Goal: Transaction & Acquisition: Book appointment/travel/reservation

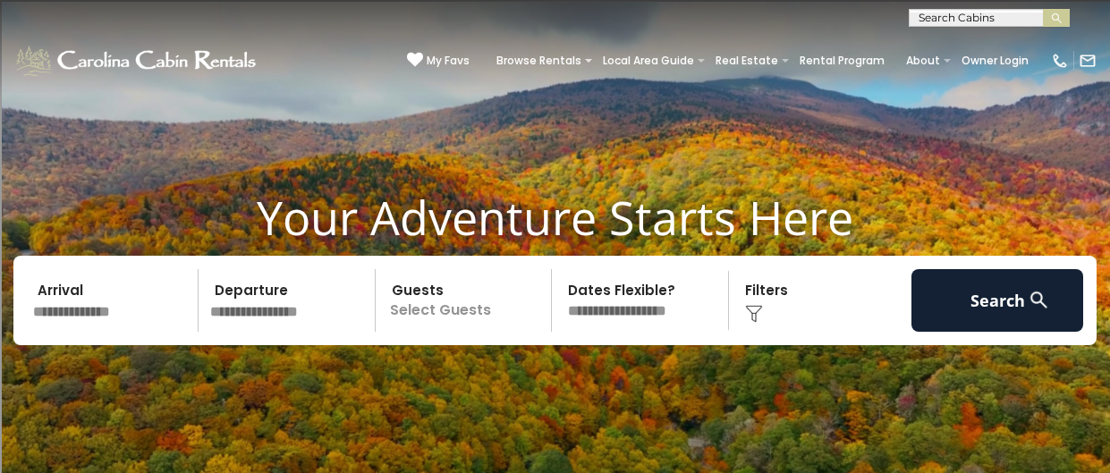
click at [107, 303] on input "text" at bounding box center [113, 300] width 172 height 63
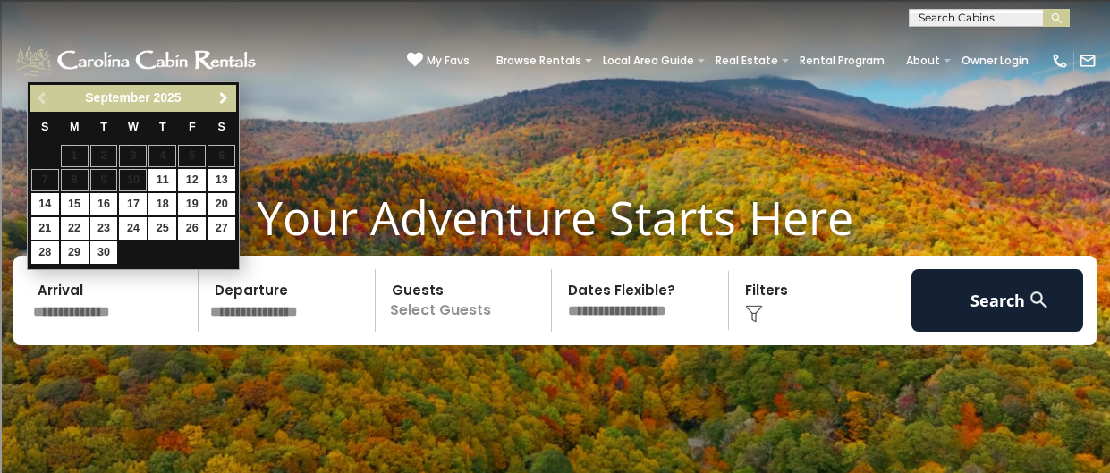
click at [219, 97] on span "Next" at bounding box center [224, 98] width 14 height 14
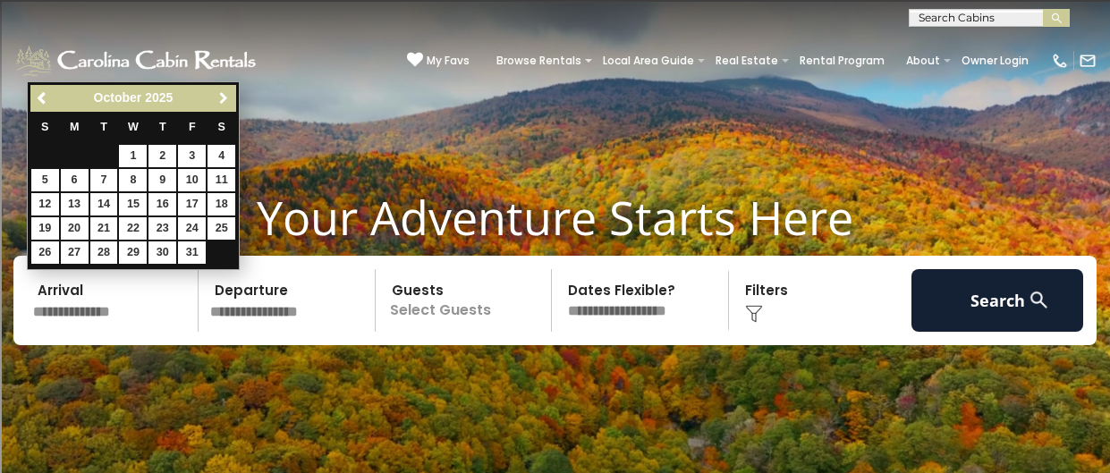
click at [219, 97] on span "Next" at bounding box center [224, 98] width 14 height 14
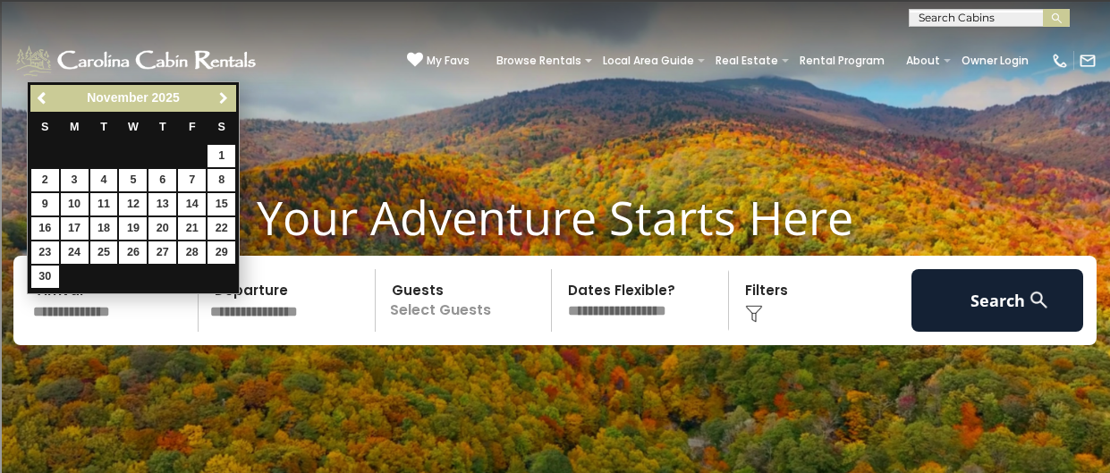
click at [219, 97] on span "Next" at bounding box center [224, 98] width 14 height 14
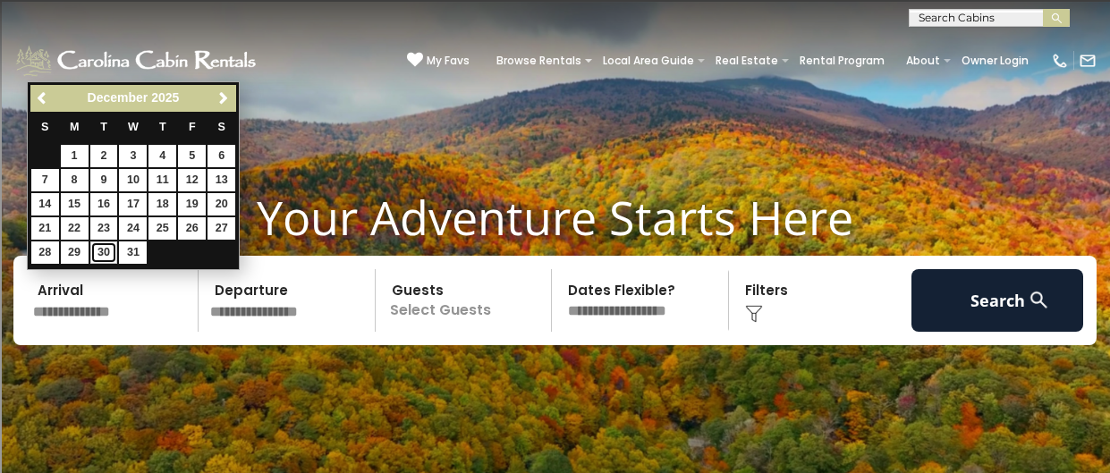
click at [98, 253] on link "30" at bounding box center [104, 253] width 28 height 22
type input "********"
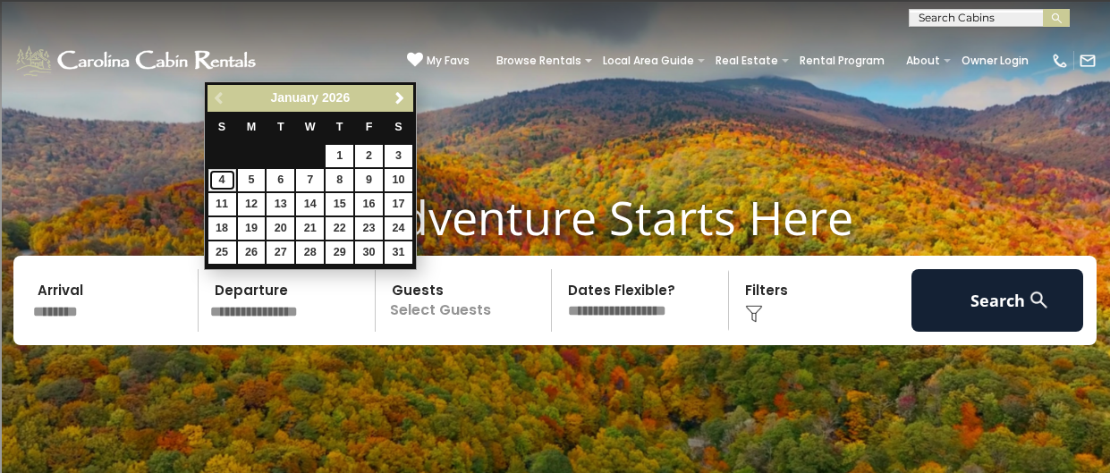
click at [224, 183] on link "4" at bounding box center [222, 180] width 28 height 22
type input "******"
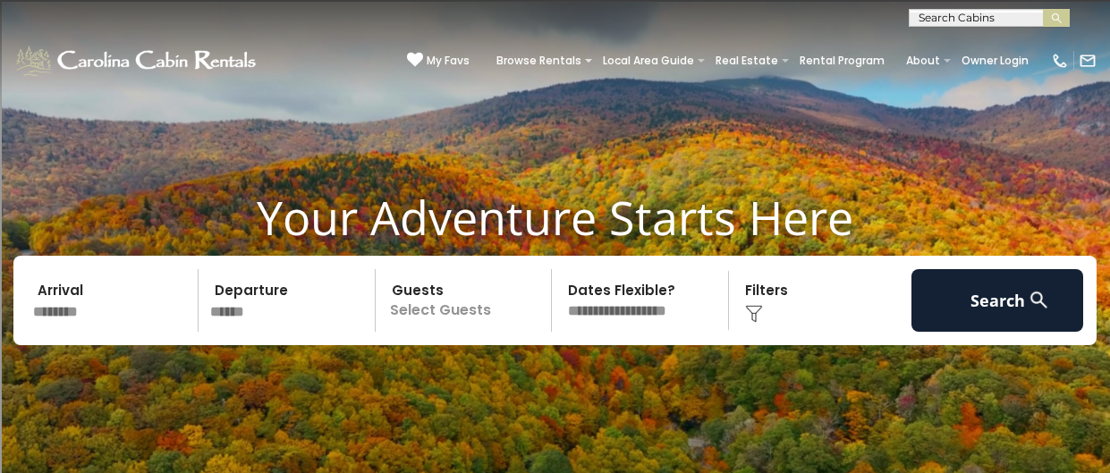
click at [506, 298] on p "Select Guests" at bounding box center [466, 300] width 171 height 63
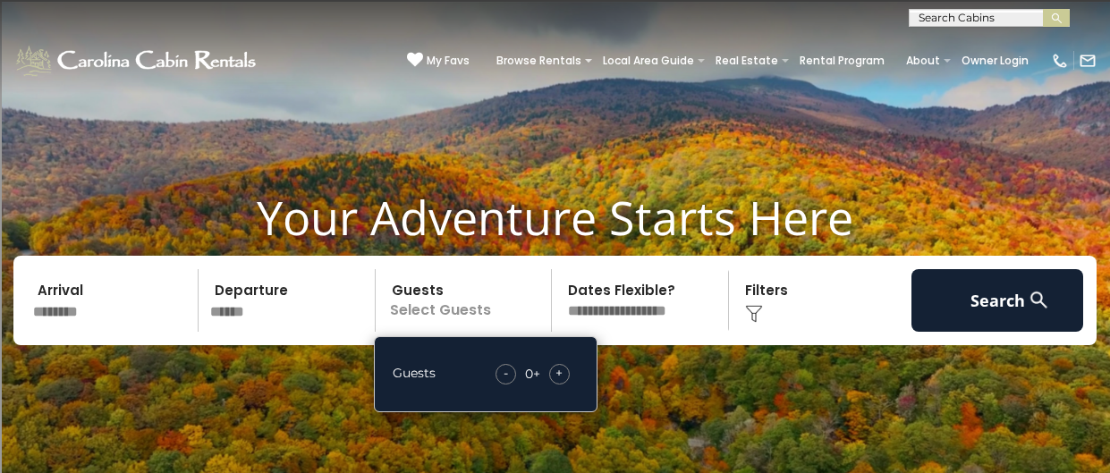
click at [568, 370] on div "+" at bounding box center [559, 374] width 21 height 21
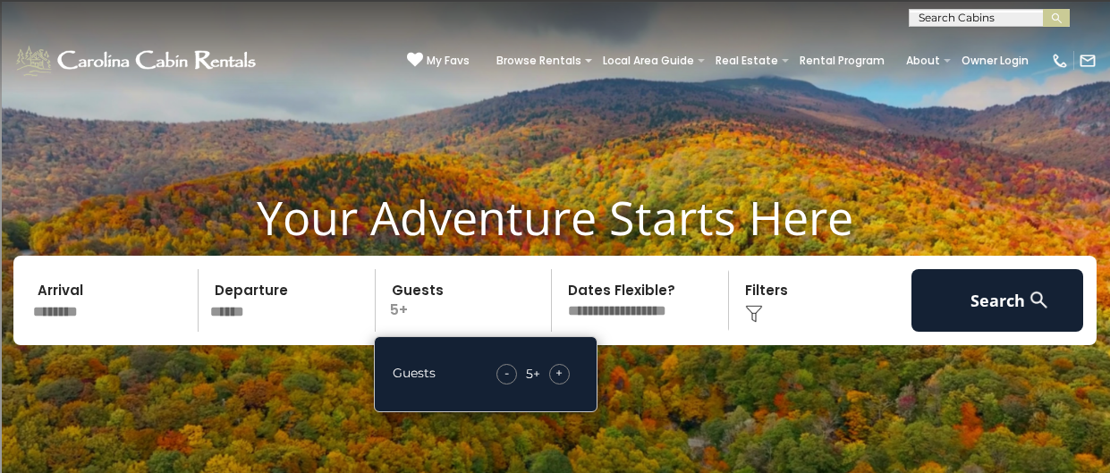
click at [568, 370] on div "+" at bounding box center [559, 374] width 21 height 21
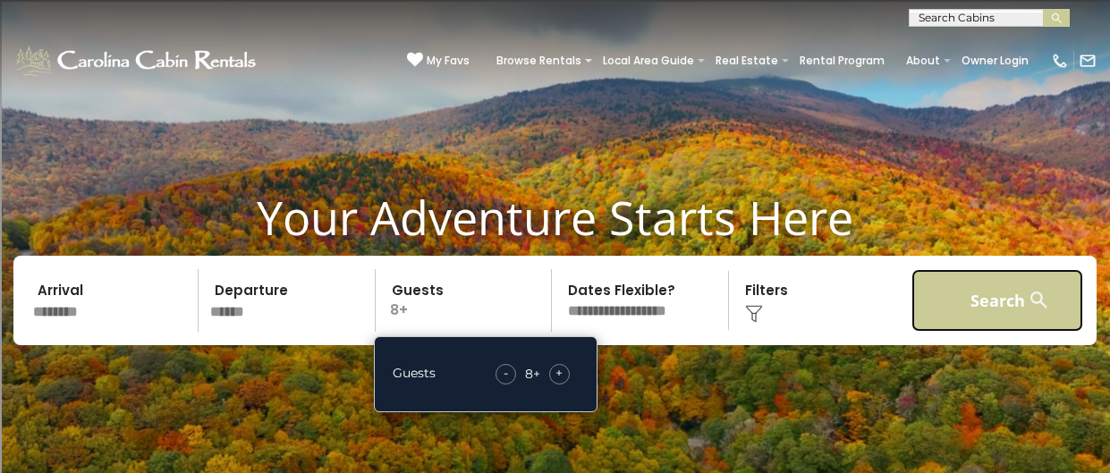
click at [976, 312] on button "Search" at bounding box center [998, 300] width 172 height 63
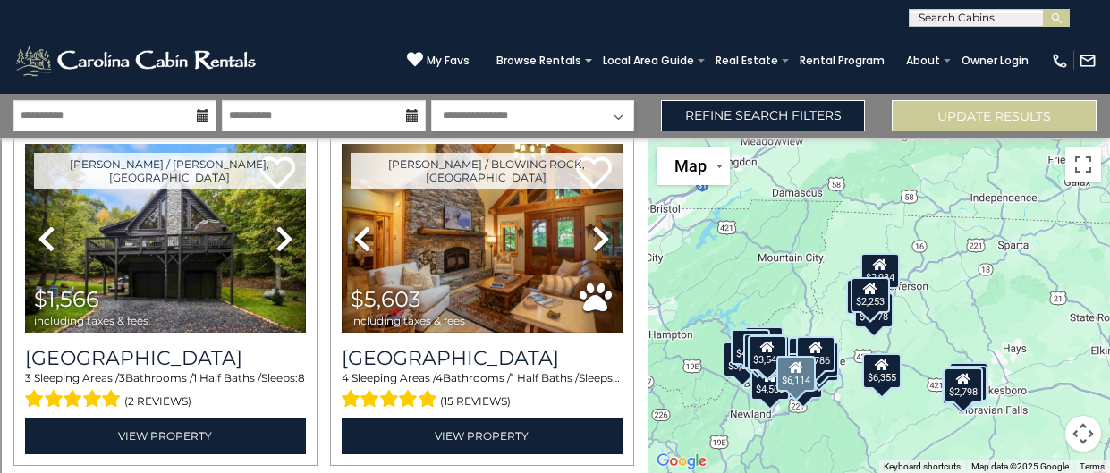
scroll to position [1420, 0]
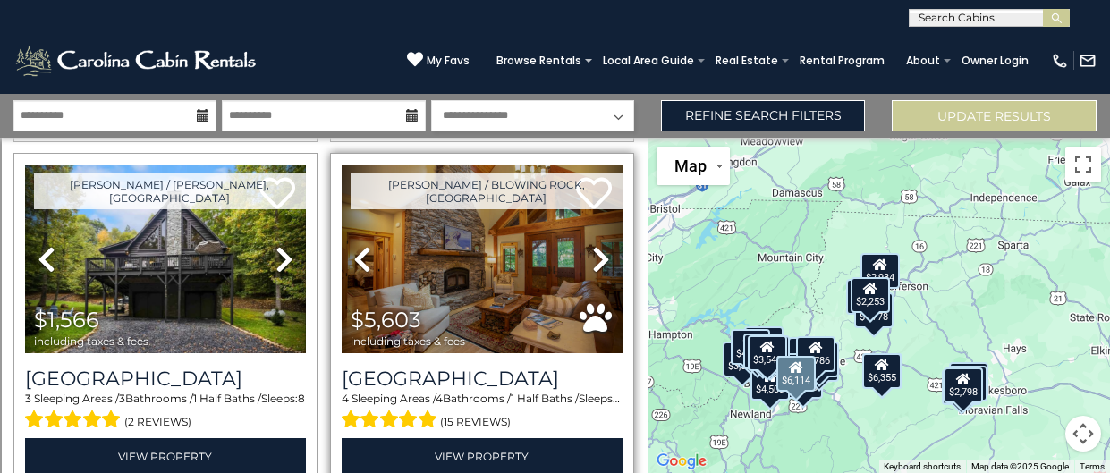
click at [603, 251] on icon at bounding box center [601, 259] width 18 height 29
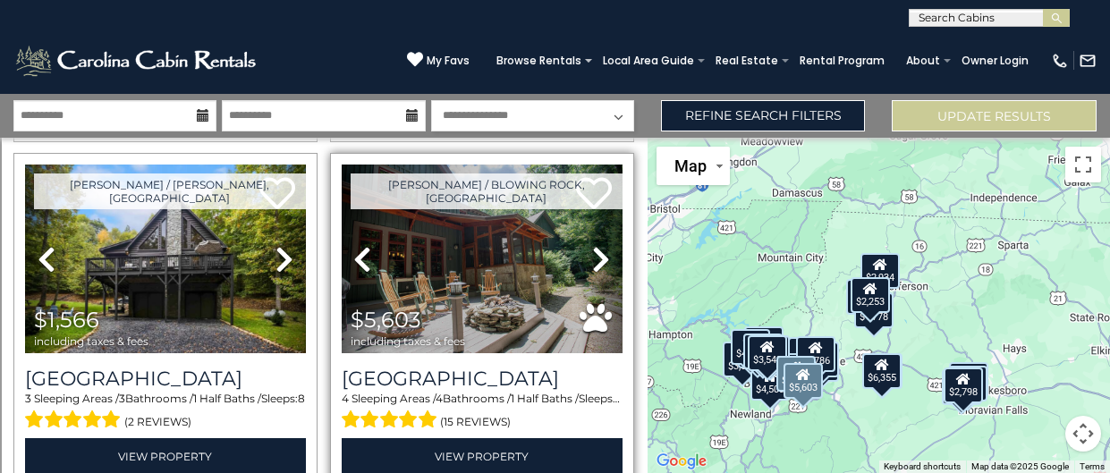
click at [592, 239] on link "Next" at bounding box center [602, 259] width 42 height 188
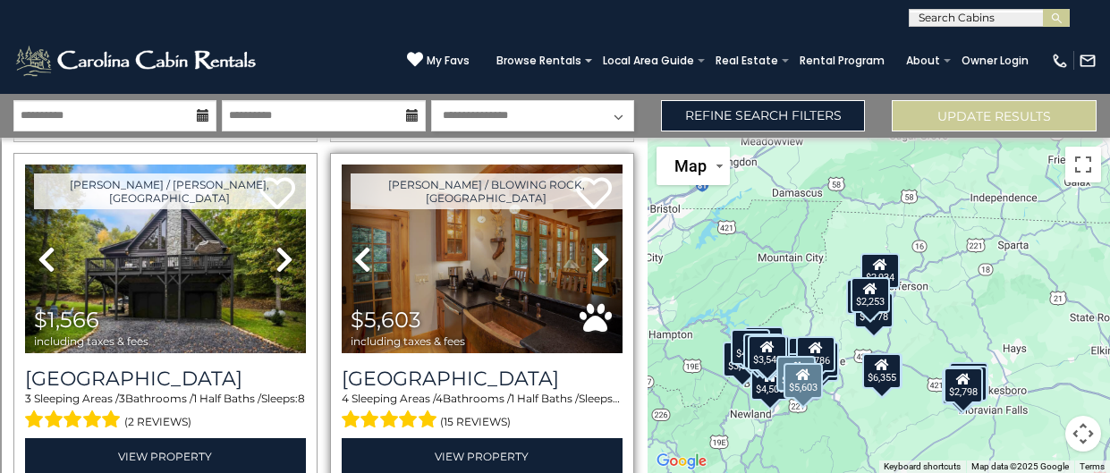
click at [591, 251] on link "Next" at bounding box center [602, 259] width 42 height 188
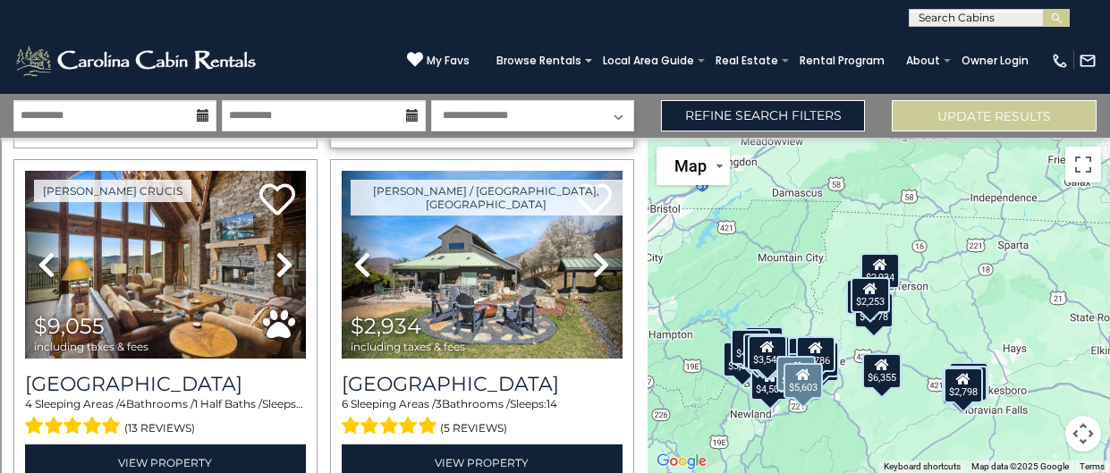
scroll to position [1780, 0]
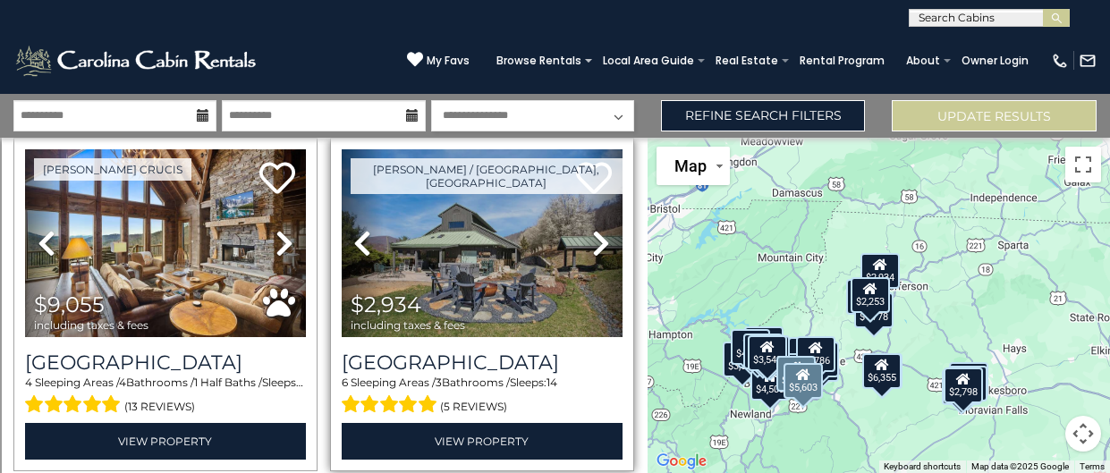
click at [589, 245] on link "Next" at bounding box center [602, 243] width 42 height 188
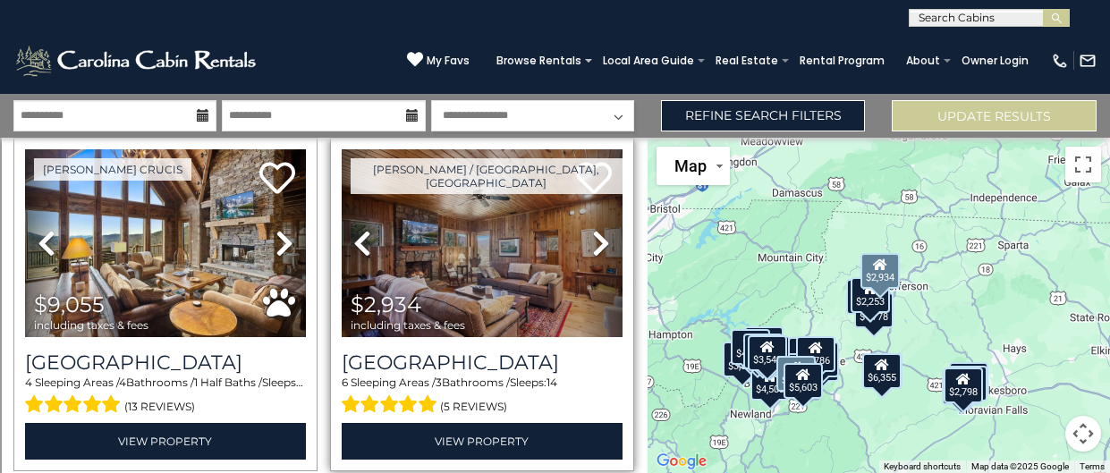
click at [588, 241] on link "Next" at bounding box center [602, 243] width 42 height 188
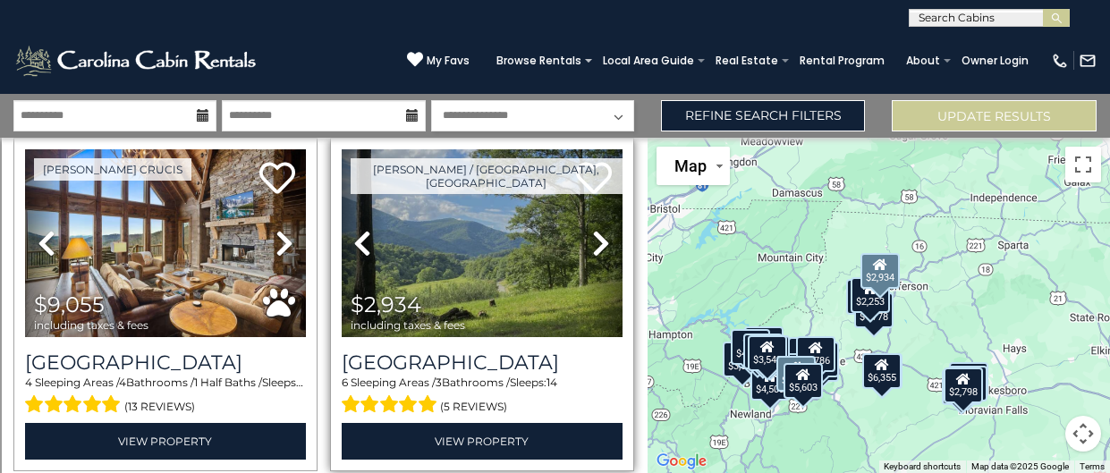
click at [601, 239] on icon at bounding box center [601, 243] width 18 height 29
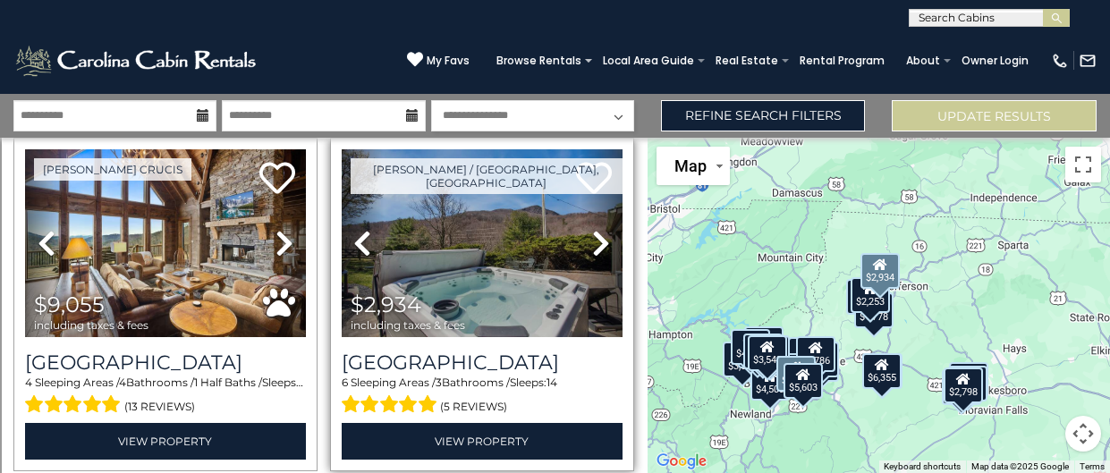
click at [599, 236] on icon at bounding box center [601, 243] width 18 height 29
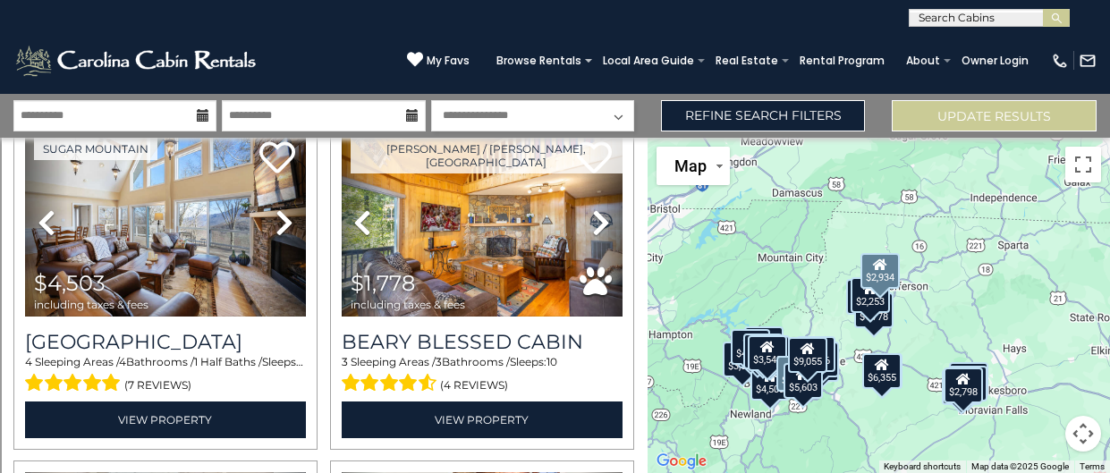
scroll to position [3174, 0]
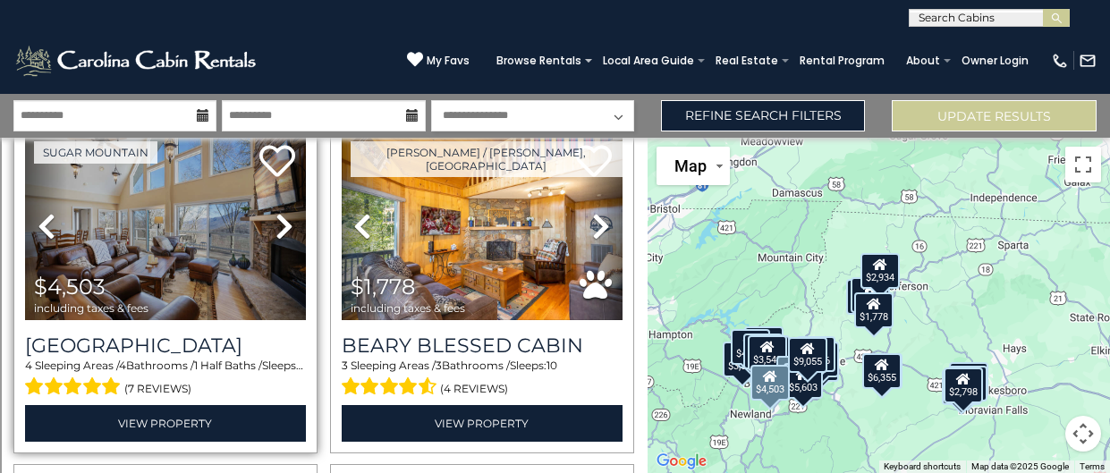
click at [268, 208] on link "Next" at bounding box center [285, 226] width 42 height 188
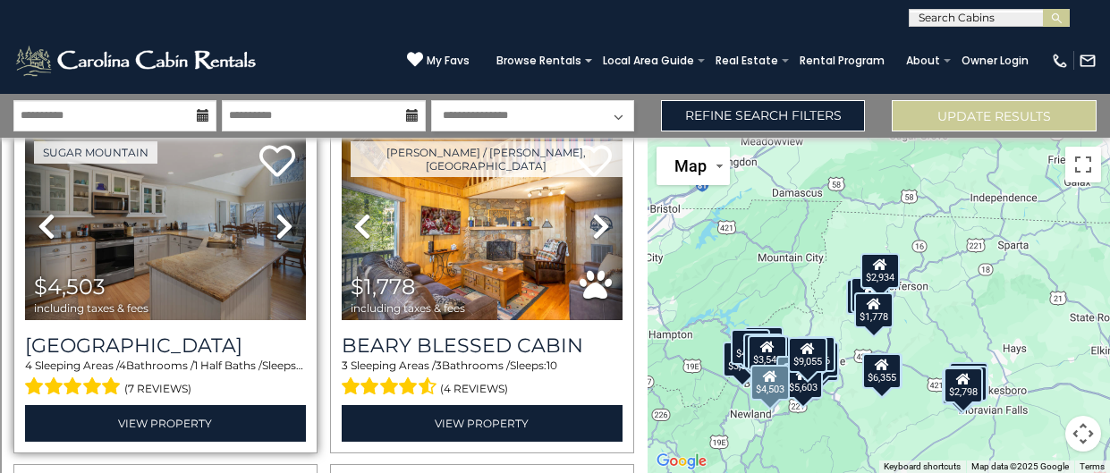
click at [290, 218] on icon at bounding box center [285, 226] width 18 height 29
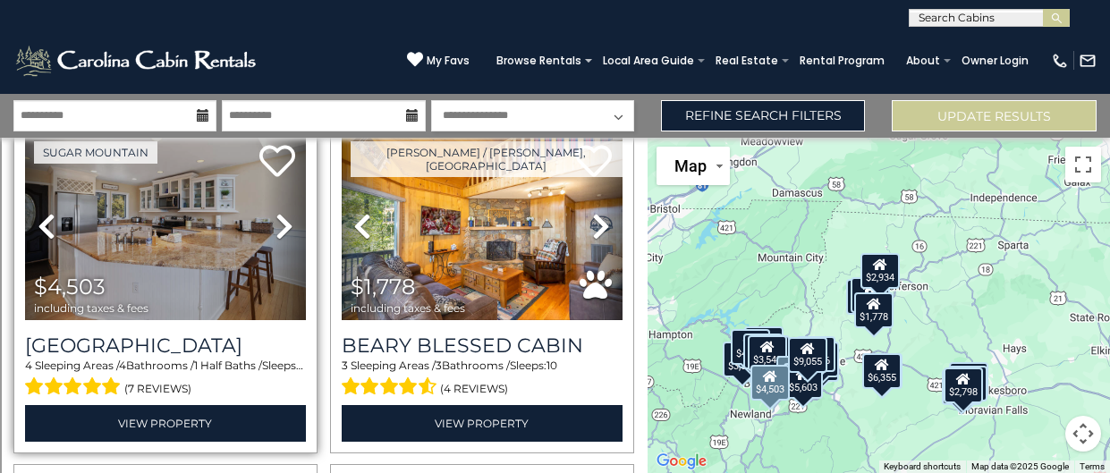
click at [290, 218] on icon at bounding box center [285, 226] width 18 height 29
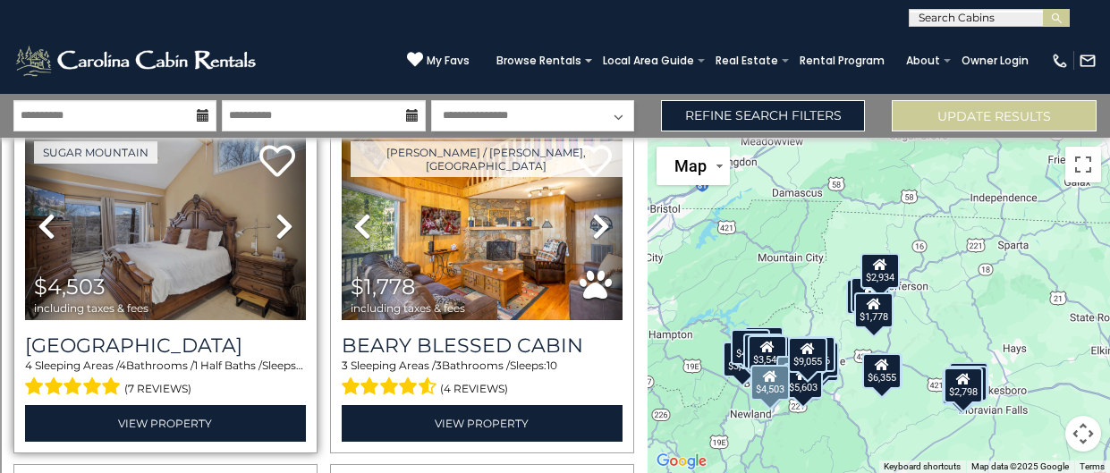
click at [289, 217] on icon at bounding box center [285, 226] width 18 height 29
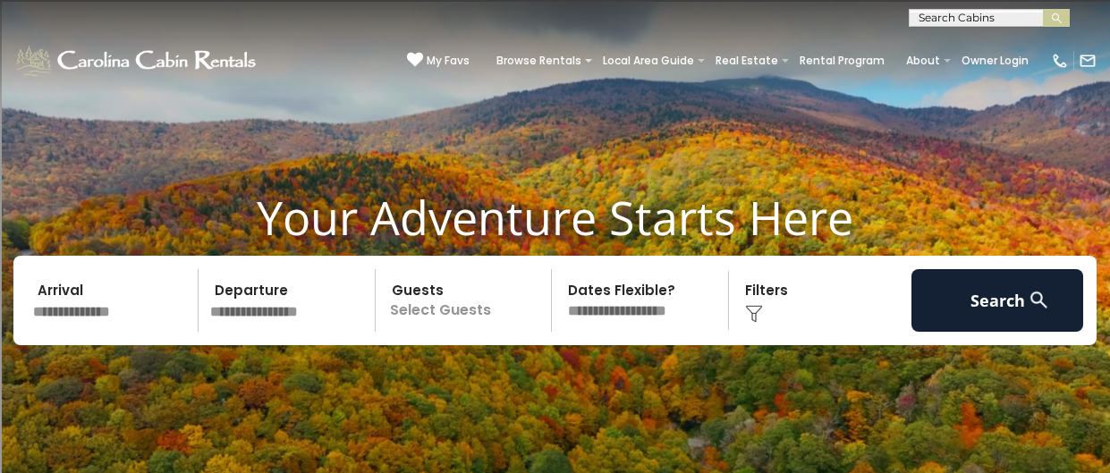
click at [459, 321] on p "Select Guests" at bounding box center [466, 300] width 171 height 63
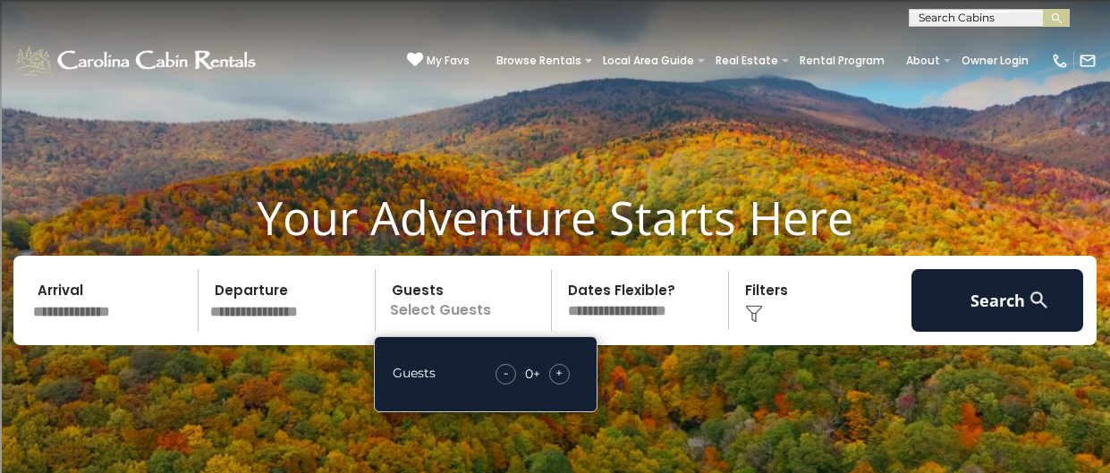
click at [566, 380] on div "+" at bounding box center [559, 374] width 21 height 21
click at [561, 374] on span "+" at bounding box center [559, 373] width 7 height 18
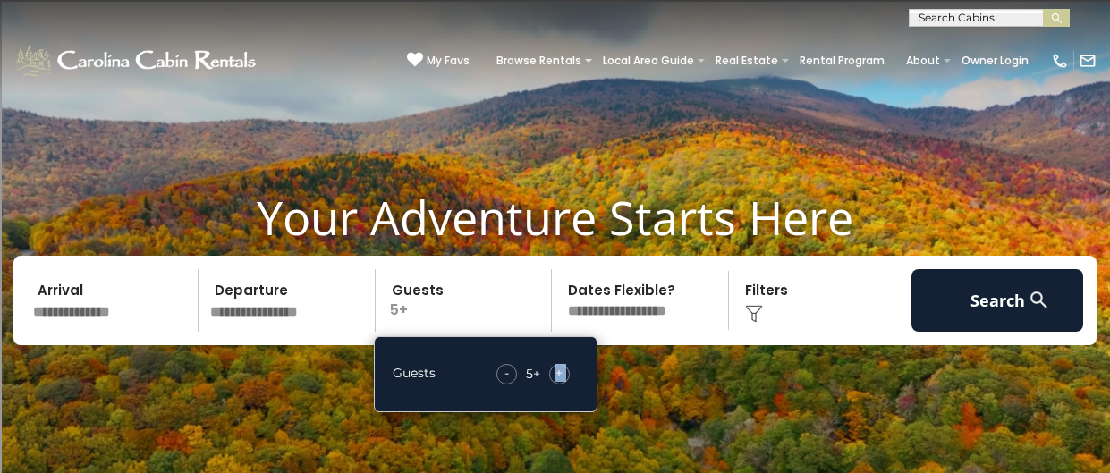
click at [561, 374] on span "+" at bounding box center [559, 373] width 7 height 18
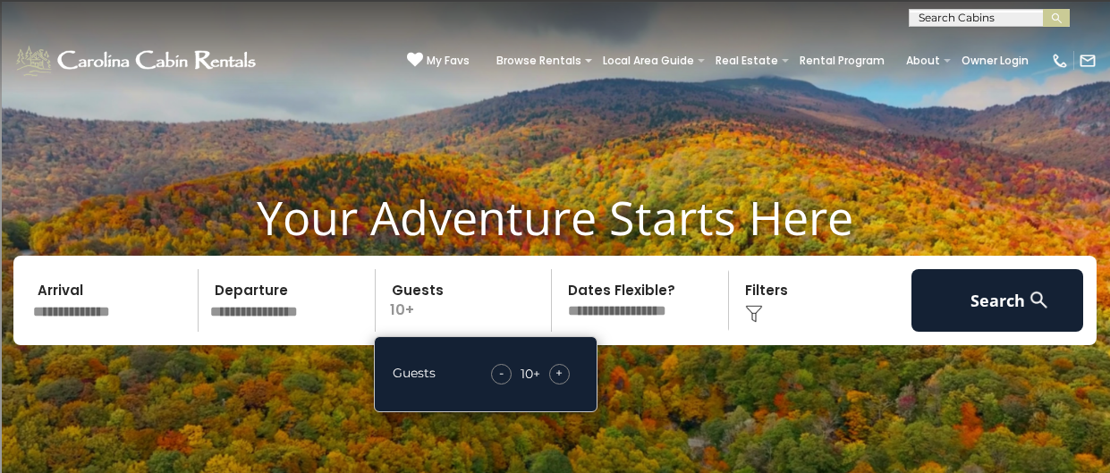
click at [561, 374] on span "+" at bounding box center [559, 373] width 7 height 18
click at [1043, 294] on img at bounding box center [1039, 300] width 22 height 22
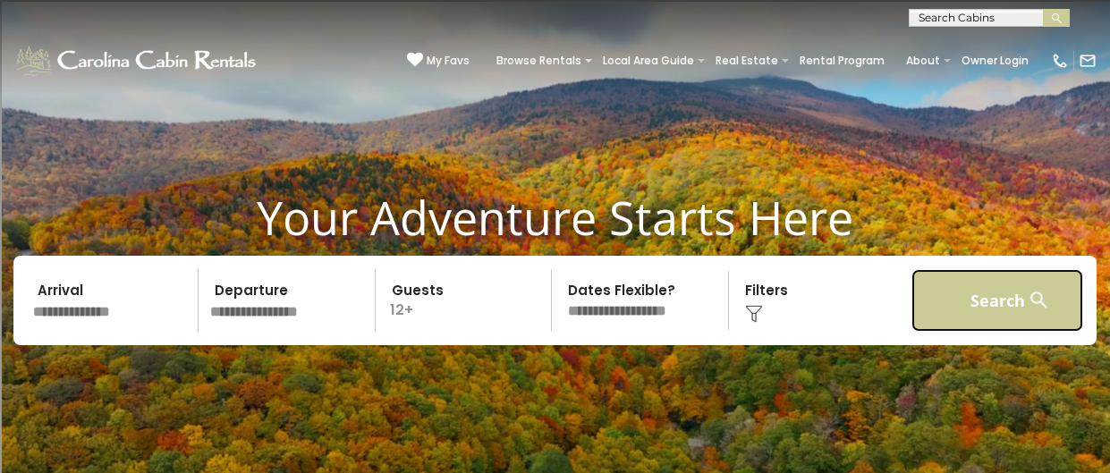
click at [1008, 305] on button "Search" at bounding box center [998, 300] width 172 height 63
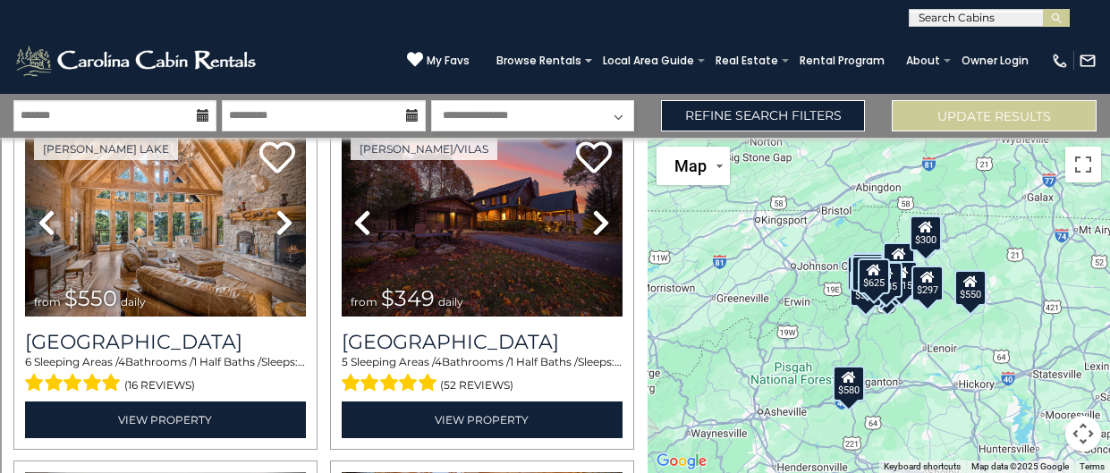
scroll to position [1100, 0]
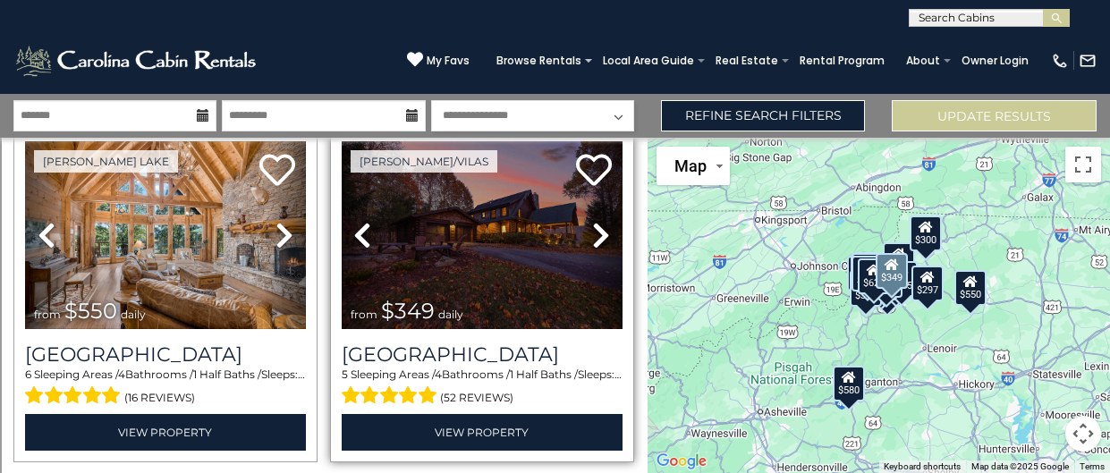
click at [597, 237] on icon at bounding box center [601, 235] width 18 height 29
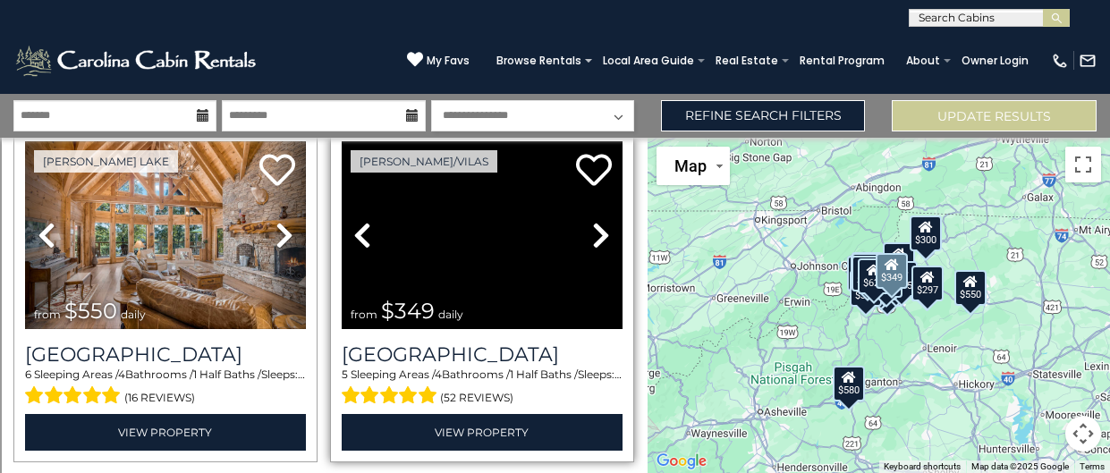
click at [597, 237] on icon at bounding box center [601, 235] width 18 height 29
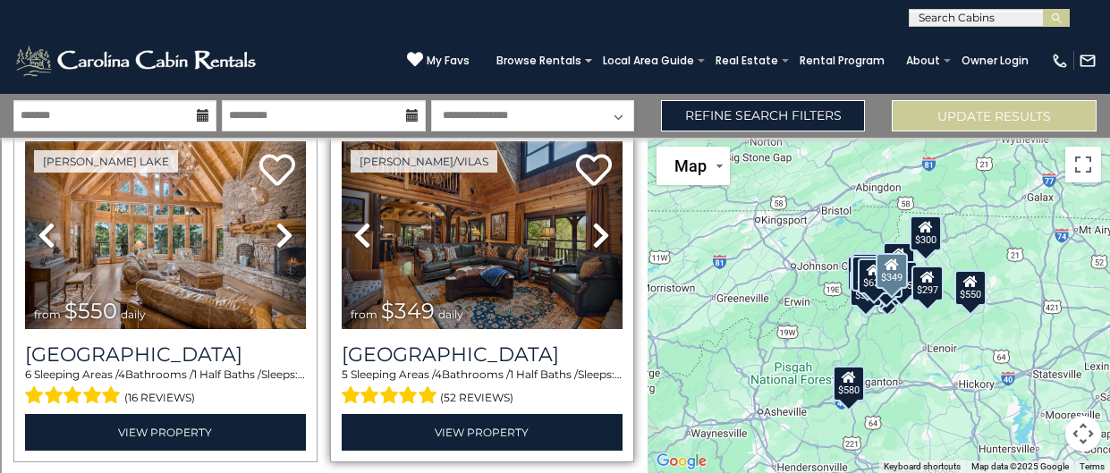
click at [597, 237] on icon at bounding box center [601, 235] width 18 height 29
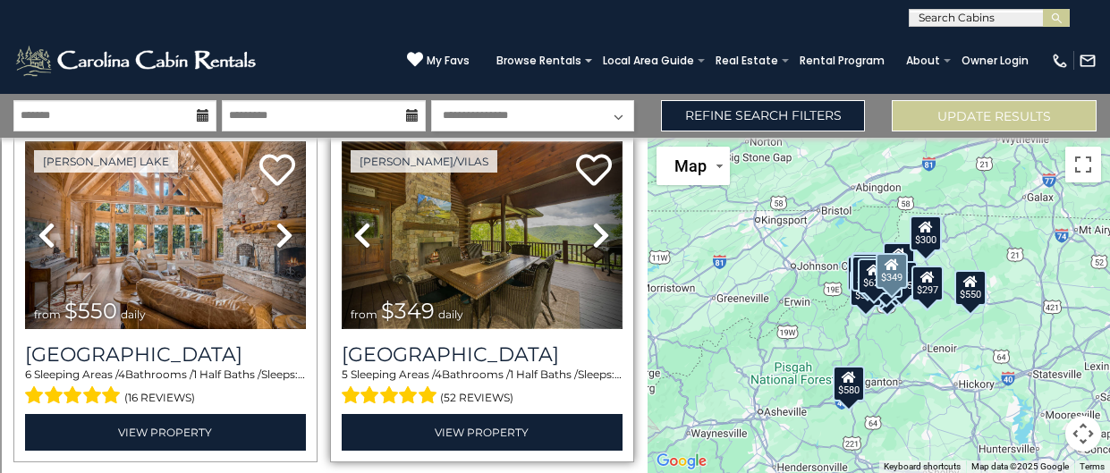
click at [512, 263] on img at bounding box center [482, 235] width 281 height 188
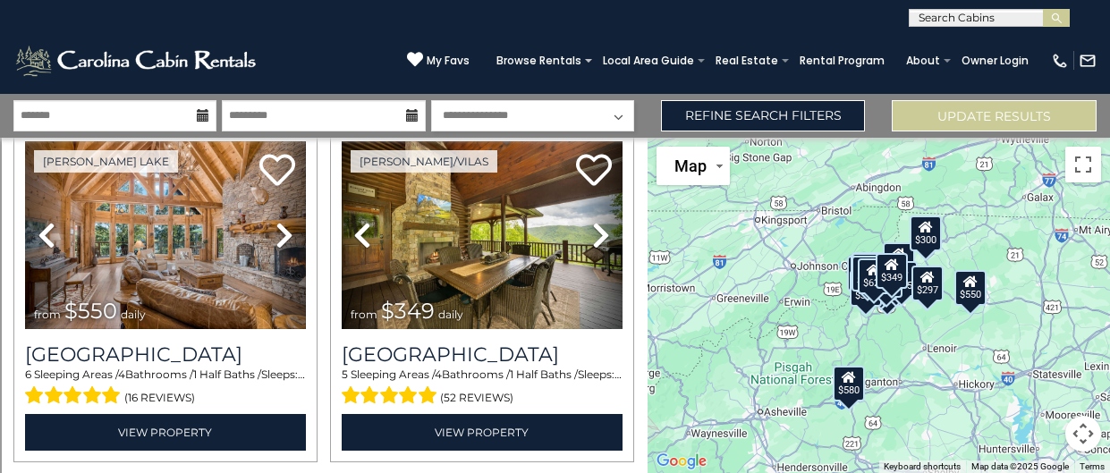
click at [207, 110] on icon at bounding box center [203, 115] width 13 height 13
click at [199, 120] on icon at bounding box center [203, 115] width 13 height 13
click at [144, 121] on input "text" at bounding box center [114, 115] width 203 height 31
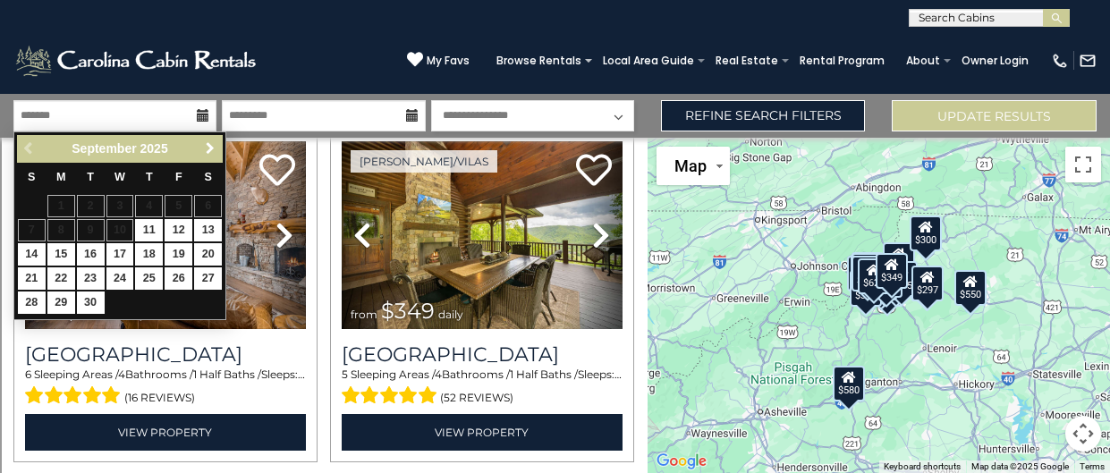
click at [208, 154] on span "Next" at bounding box center [210, 148] width 14 height 14
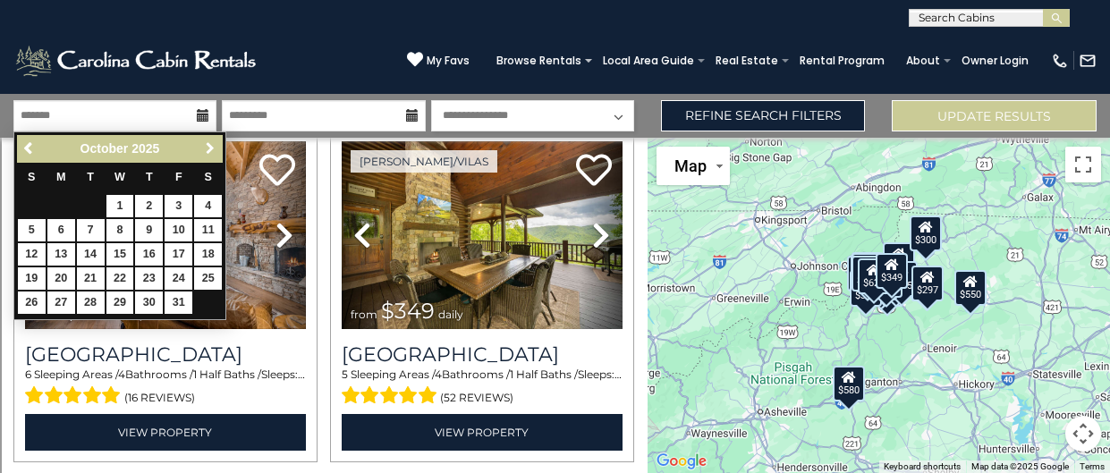
click at [208, 154] on span "Next" at bounding box center [210, 148] width 14 height 14
click at [87, 305] on link "30" at bounding box center [91, 303] width 28 height 22
type input "********"
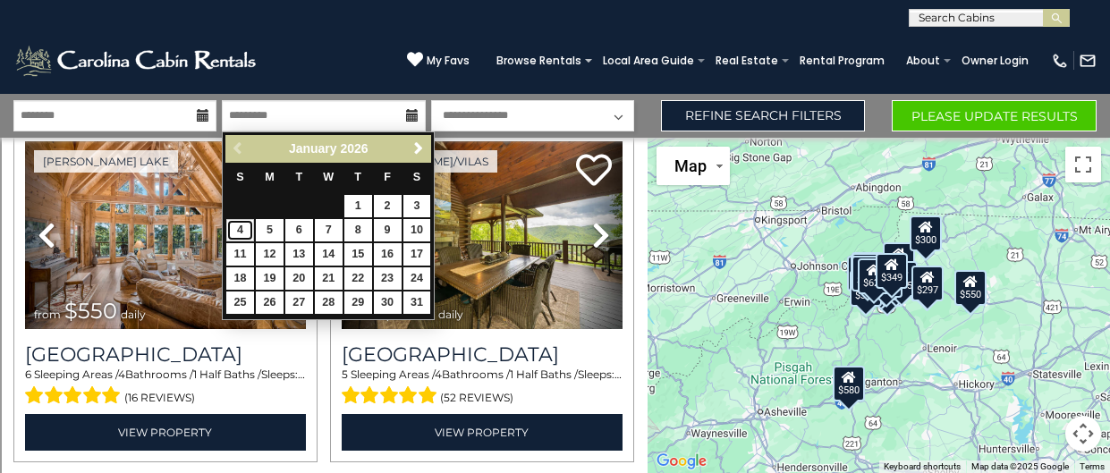
click at [236, 231] on link "4" at bounding box center [240, 230] width 28 height 22
type input "******"
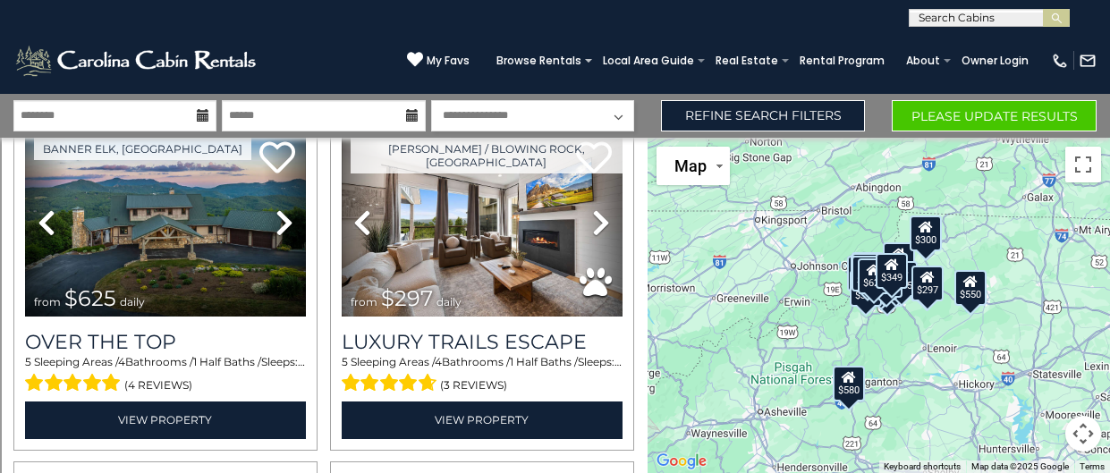
scroll to position [79, 0]
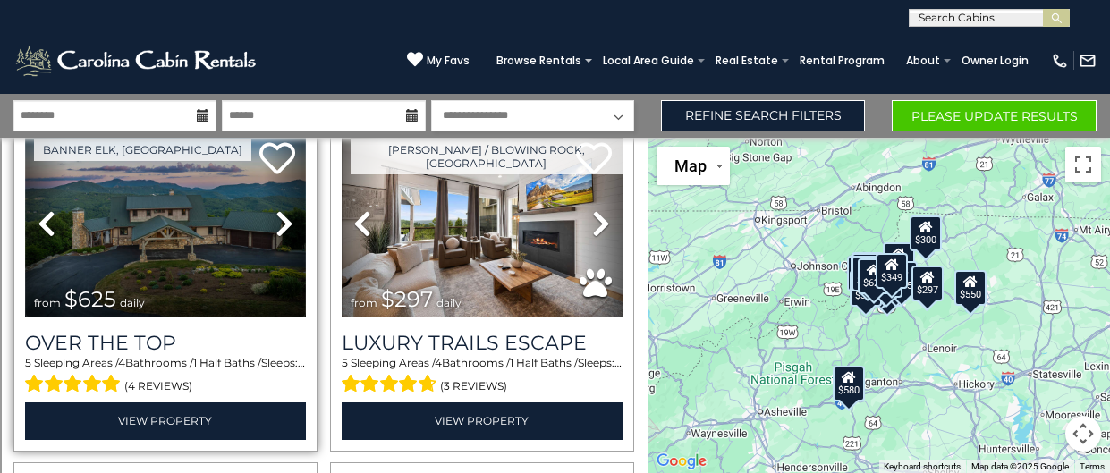
click at [234, 246] on img at bounding box center [165, 224] width 281 height 188
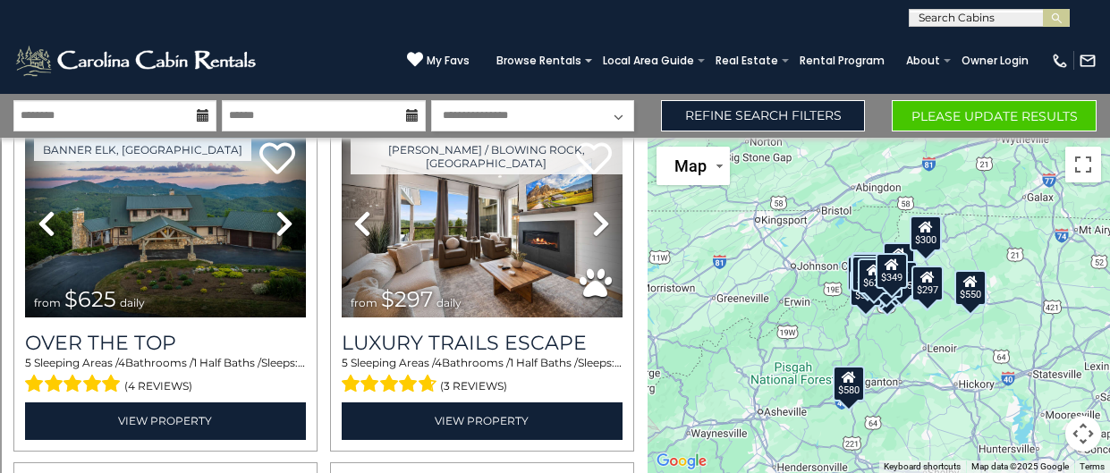
click at [204, 116] on icon at bounding box center [203, 115] width 13 height 13
click at [200, 117] on icon at bounding box center [203, 115] width 13 height 13
click at [133, 118] on input "********" at bounding box center [114, 115] width 203 height 31
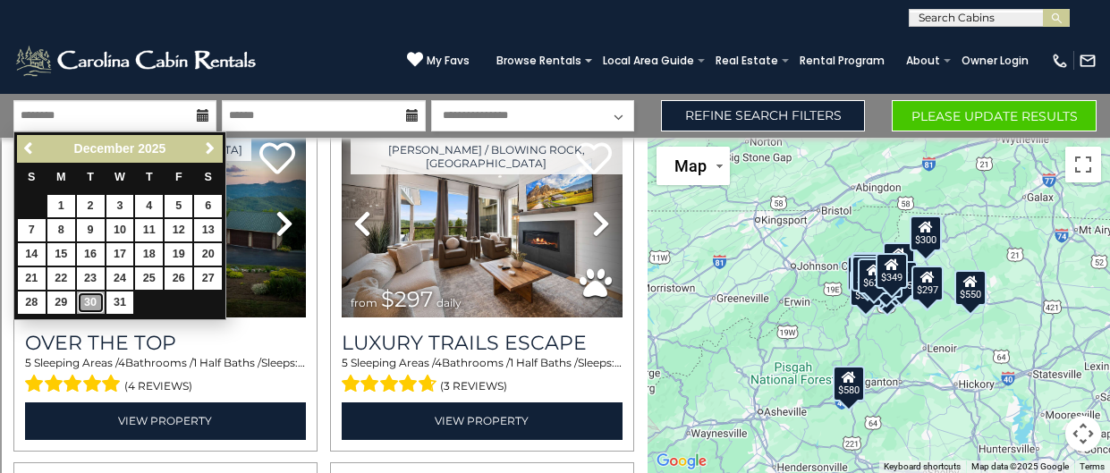
click at [90, 298] on link "30" at bounding box center [91, 303] width 28 height 22
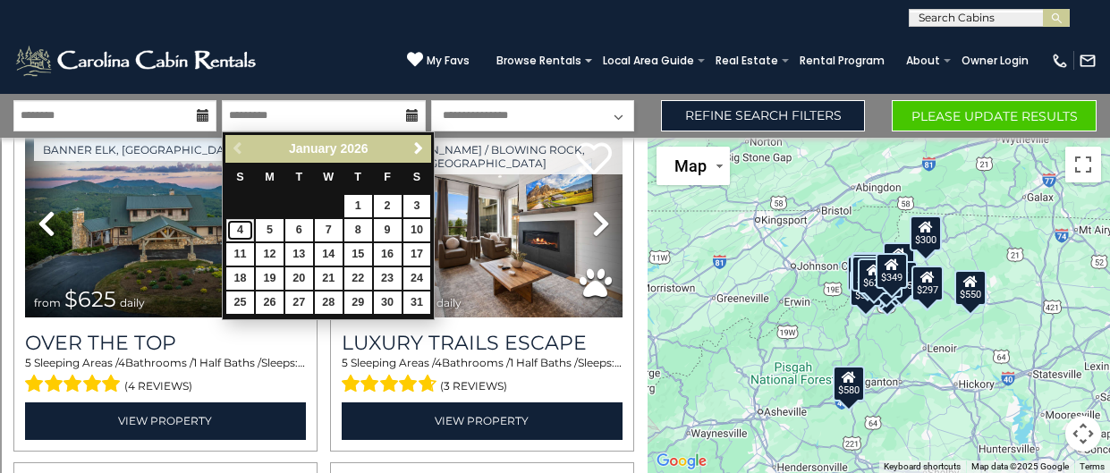
click at [238, 229] on link "4" at bounding box center [240, 230] width 28 height 22
type input "******"
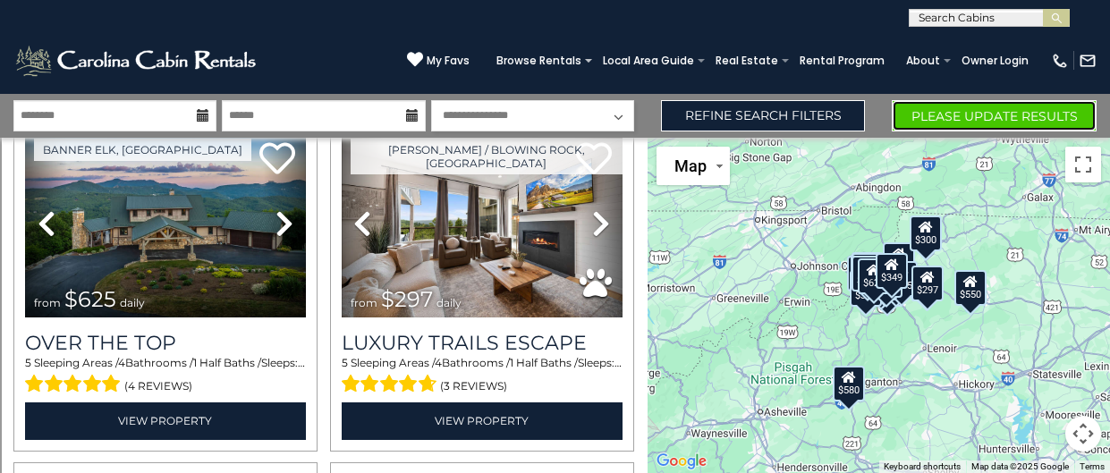
click at [979, 120] on button "Please Update Results" at bounding box center [994, 115] width 205 height 31
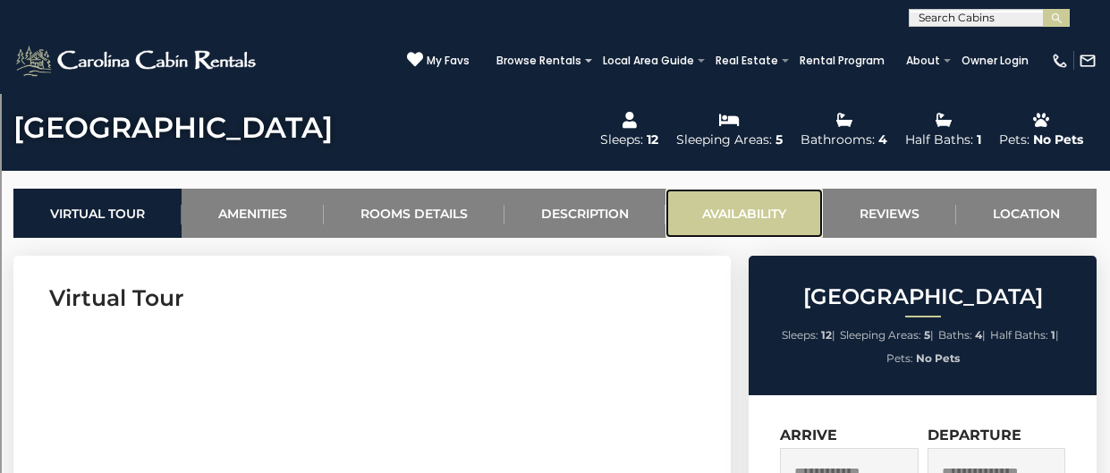
click at [742, 221] on link "Availability" at bounding box center [744, 213] width 157 height 49
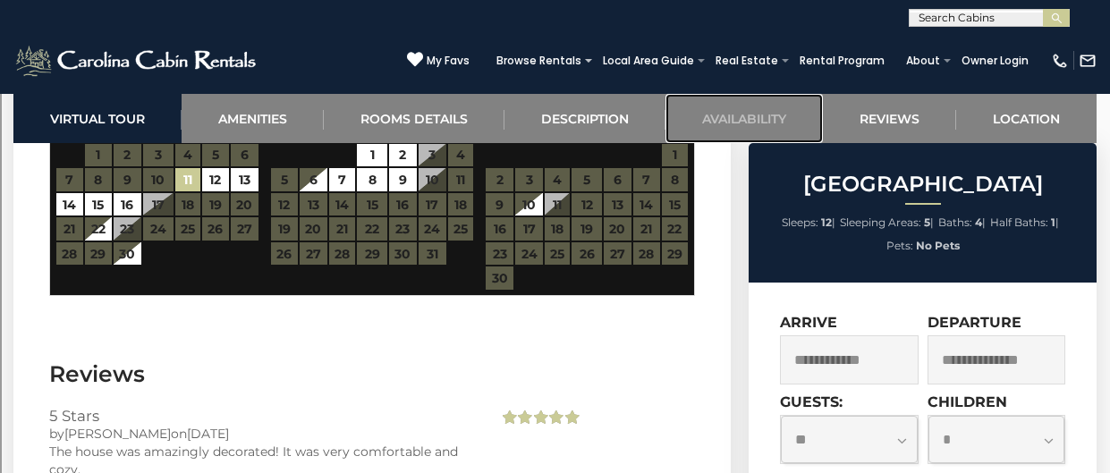
scroll to position [4336, 0]
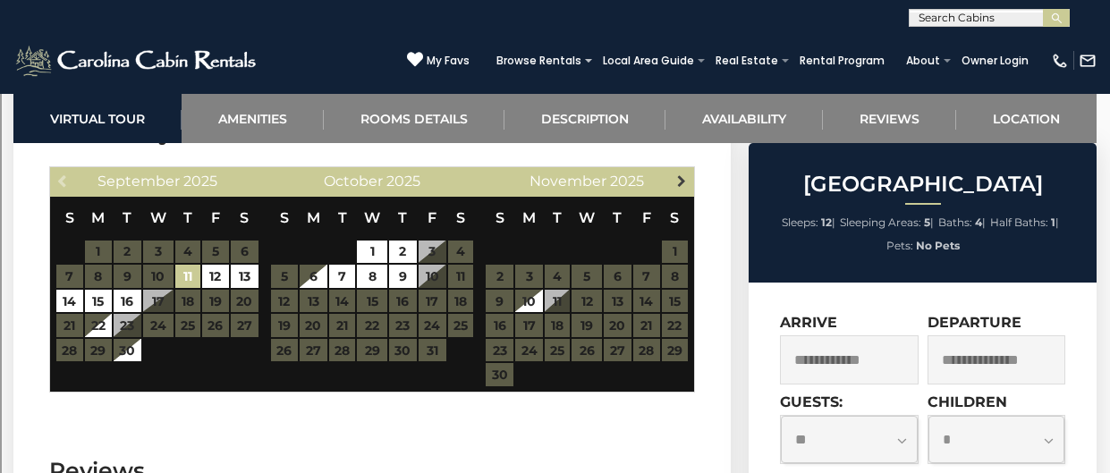
click at [678, 170] on link "Next" at bounding box center [681, 181] width 22 height 22
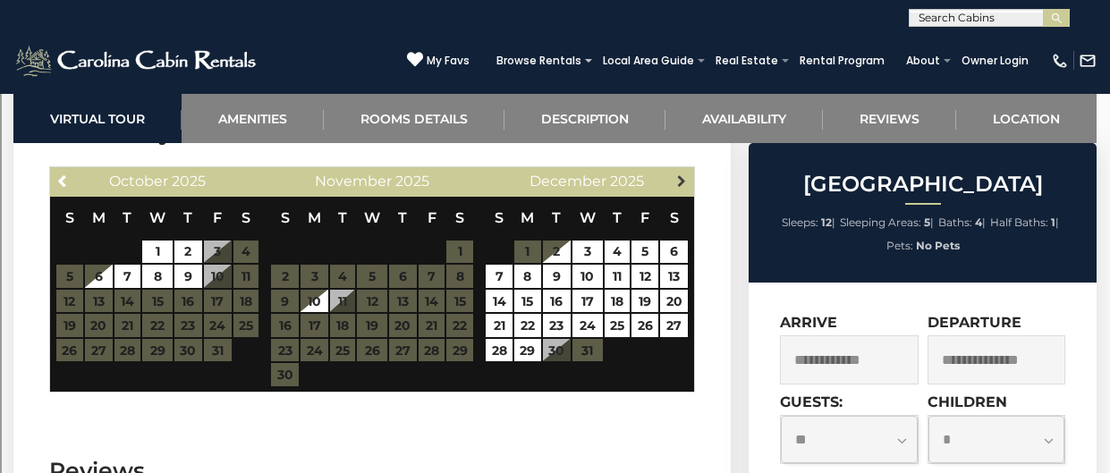
click at [685, 174] on span "Next" at bounding box center [682, 181] width 14 height 14
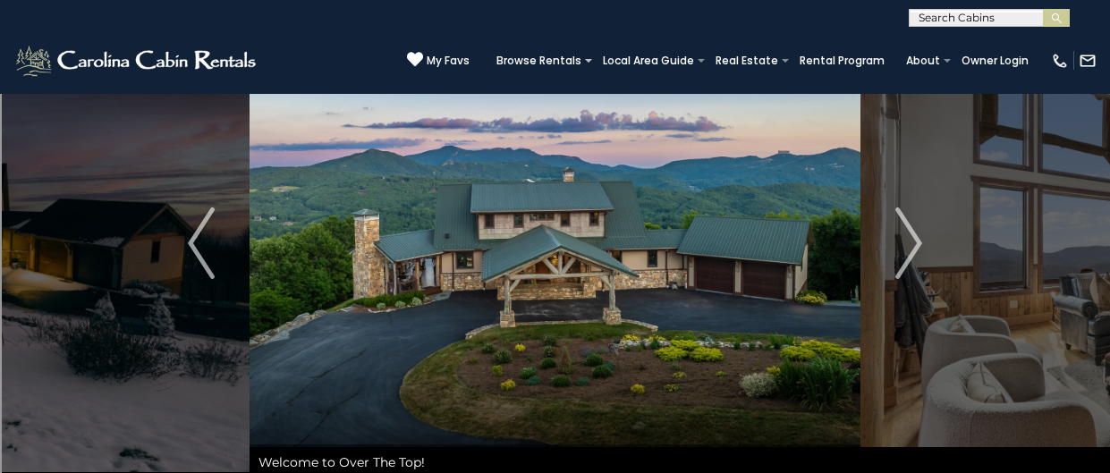
scroll to position [82, 0]
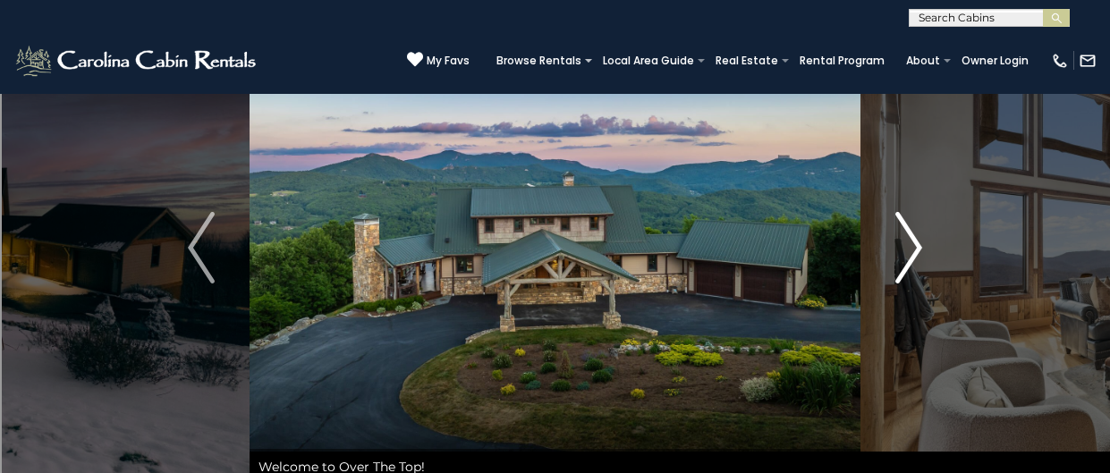
click at [921, 268] on img "Next" at bounding box center [909, 248] width 27 height 72
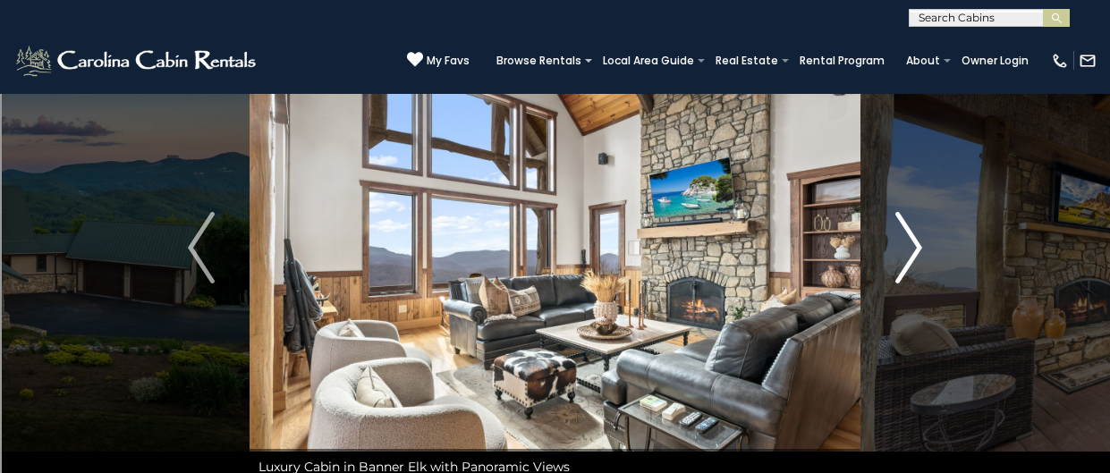
click at [909, 254] on img "Next" at bounding box center [909, 248] width 27 height 72
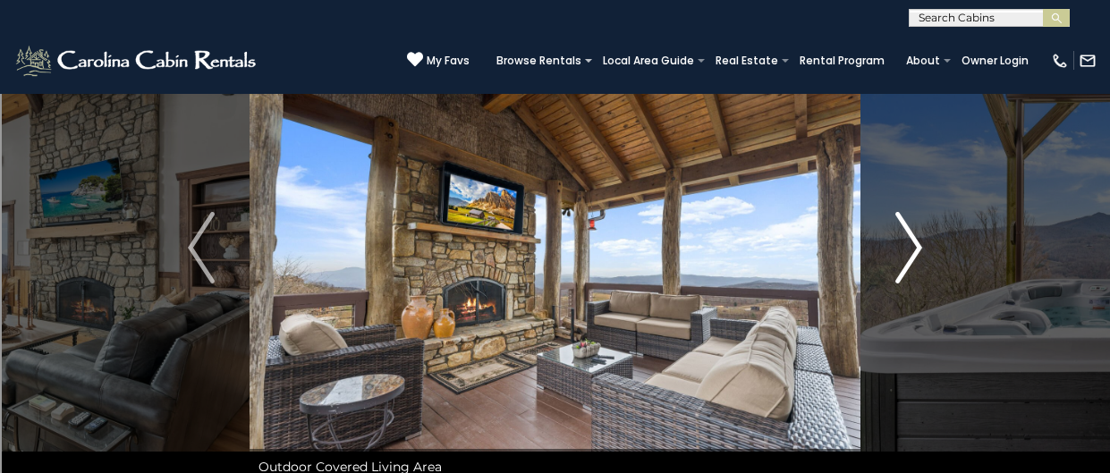
click at [910, 249] on img "Next" at bounding box center [909, 248] width 27 height 72
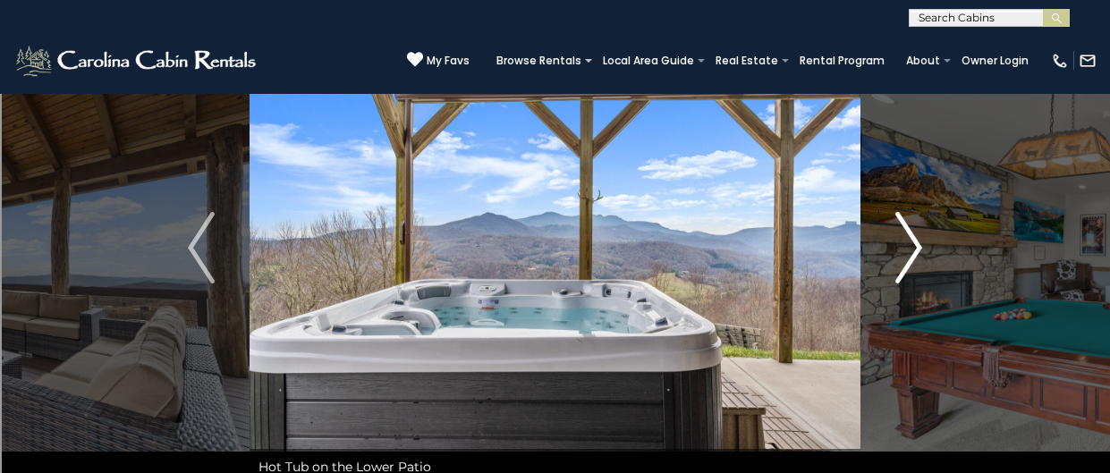
click at [910, 248] on img "Next" at bounding box center [909, 248] width 27 height 72
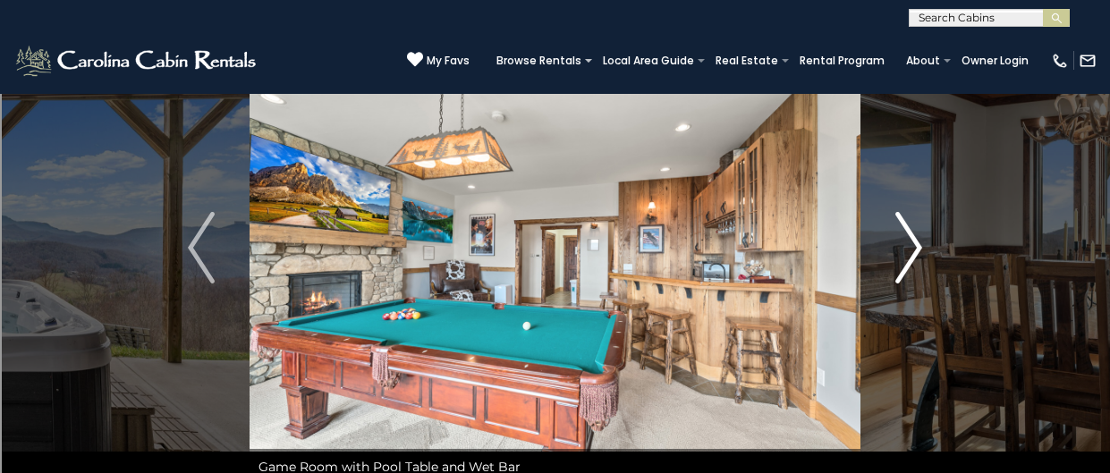
click at [910, 248] on img "Next" at bounding box center [909, 248] width 27 height 72
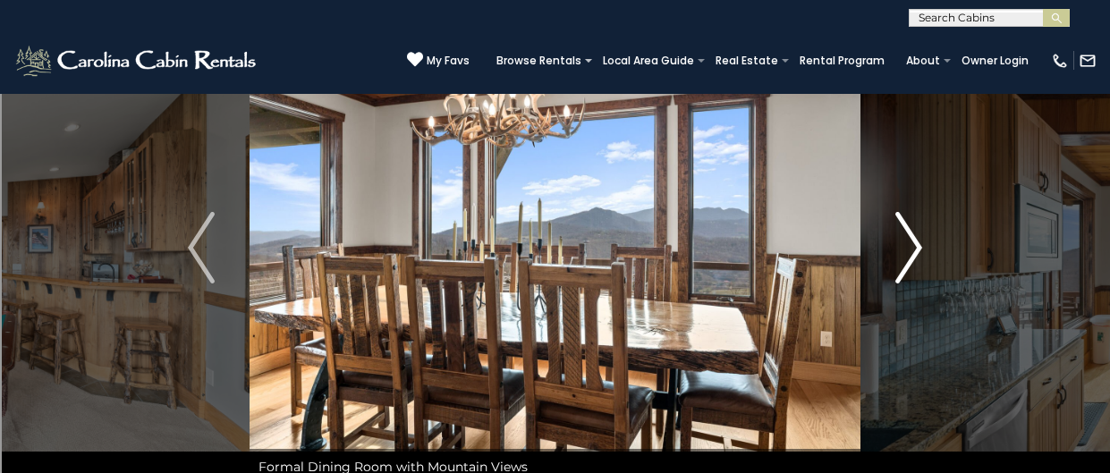
click at [909, 245] on img "Next" at bounding box center [909, 248] width 27 height 72
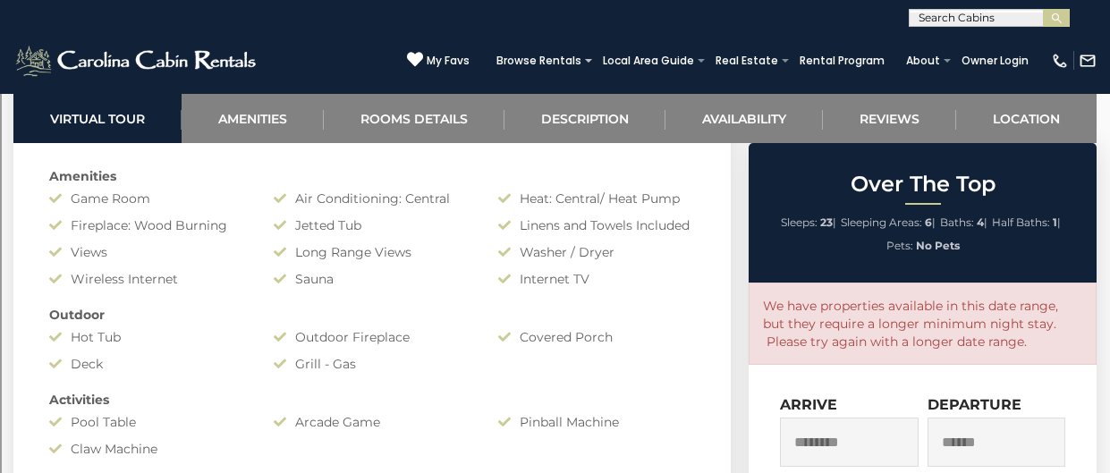
scroll to position [1373, 0]
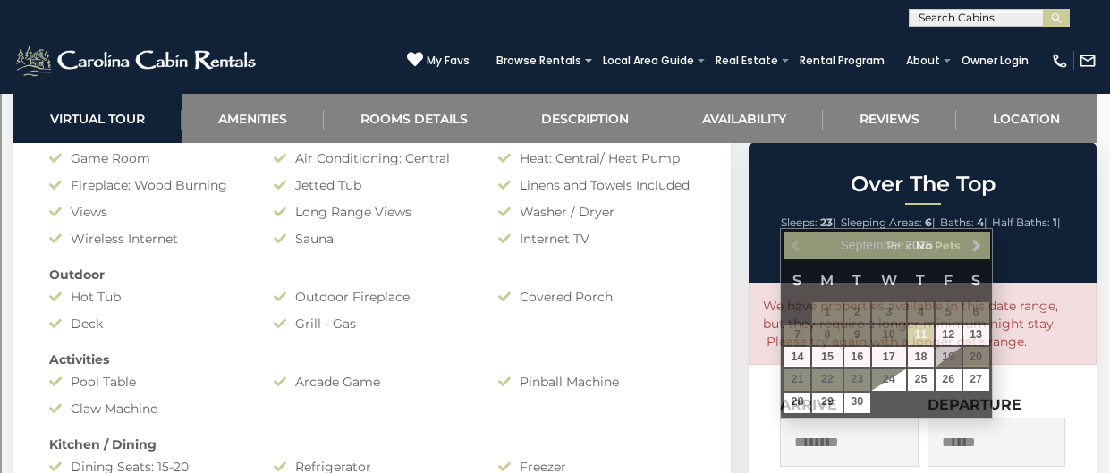
click at [856, 437] on input "********" at bounding box center [849, 442] width 138 height 49
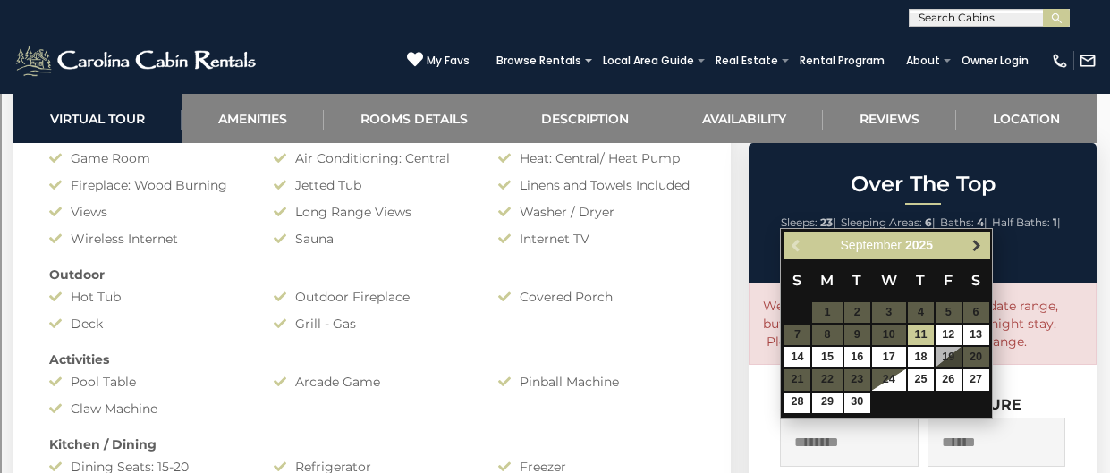
click at [972, 254] on link "Next" at bounding box center [977, 245] width 22 height 22
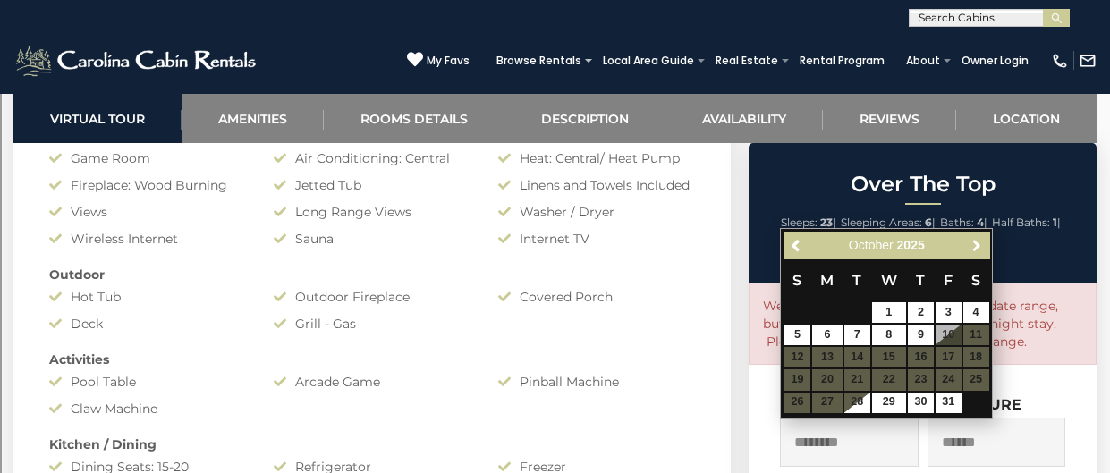
click at [972, 254] on link "Next" at bounding box center [977, 245] width 22 height 22
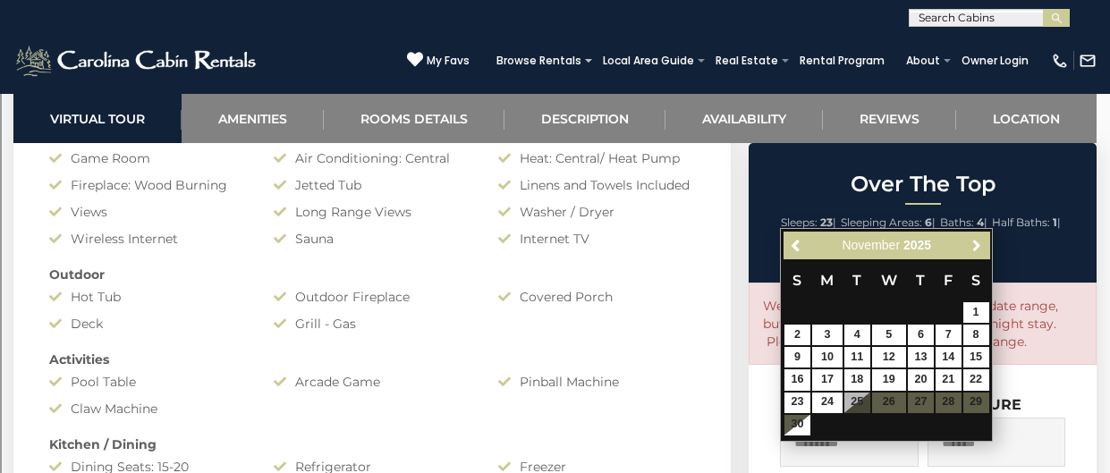
click at [972, 254] on link "Next" at bounding box center [977, 245] width 22 height 22
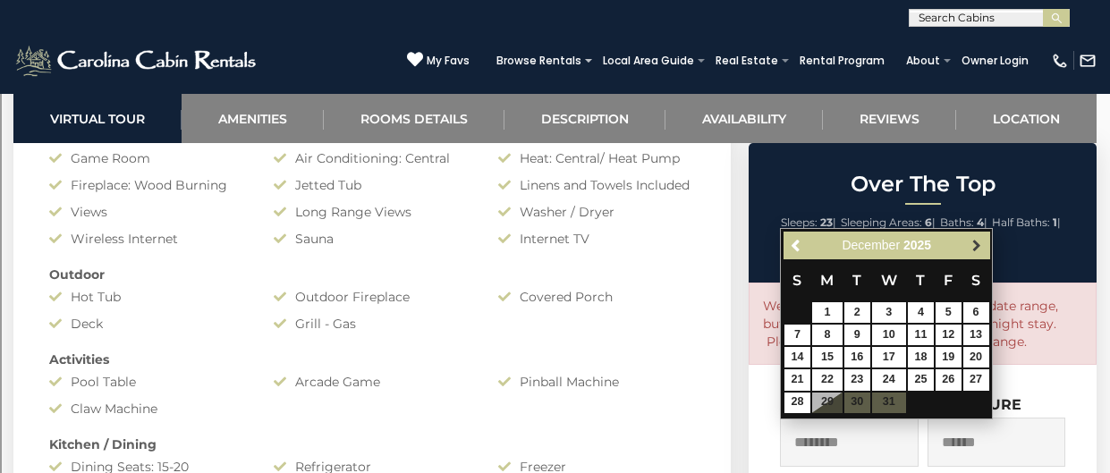
click at [975, 249] on span "Next" at bounding box center [977, 246] width 14 height 14
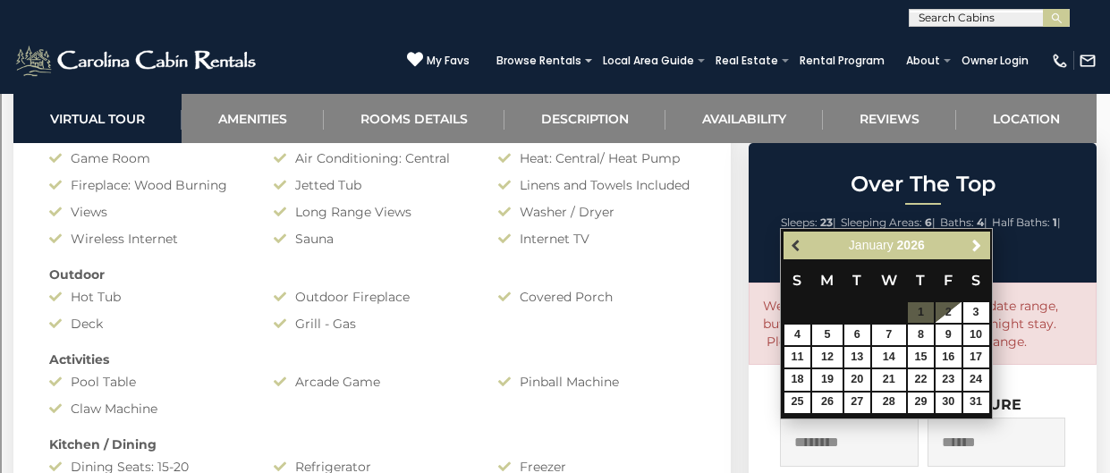
click at [797, 245] on span "Previous" at bounding box center [797, 246] width 14 height 14
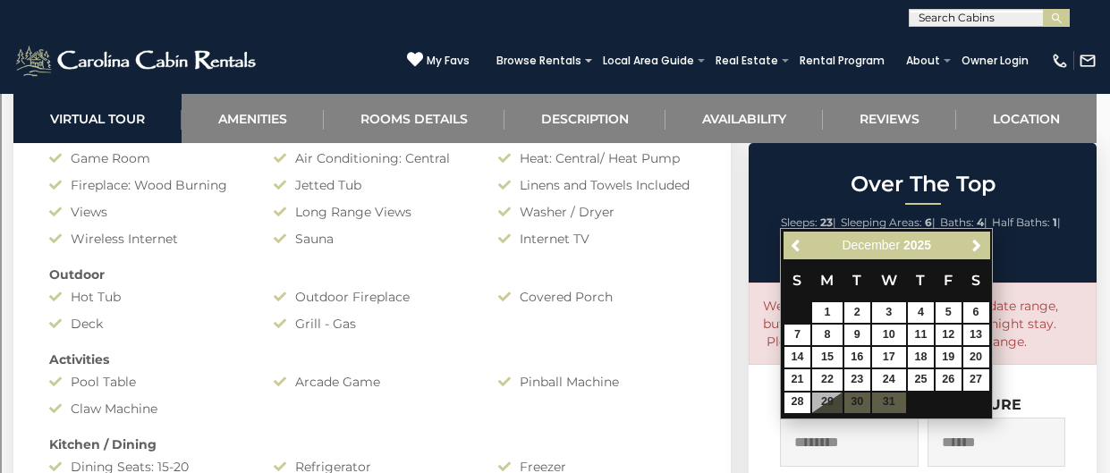
click at [859, 406] on table "S M T W T F S 1 2 3 4 5 6 7 8 9 10 11 12 13 14 15 16 17 18 19 20 21 22 23 24 25…" at bounding box center [887, 336] width 206 height 154
click at [978, 243] on span "Next" at bounding box center [977, 246] width 14 height 14
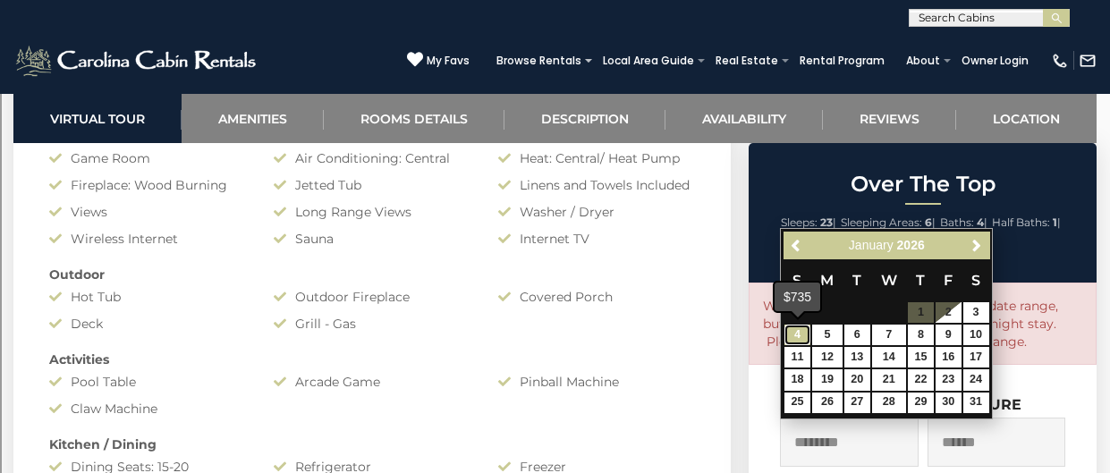
click at [799, 334] on link "4" at bounding box center [798, 335] width 26 height 21
type input "**********"
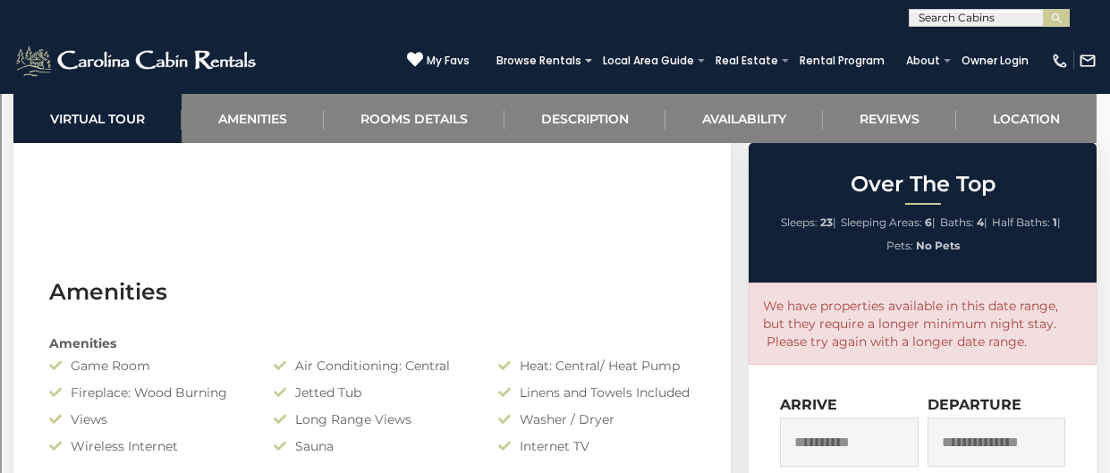
scroll to position [1229, 0]
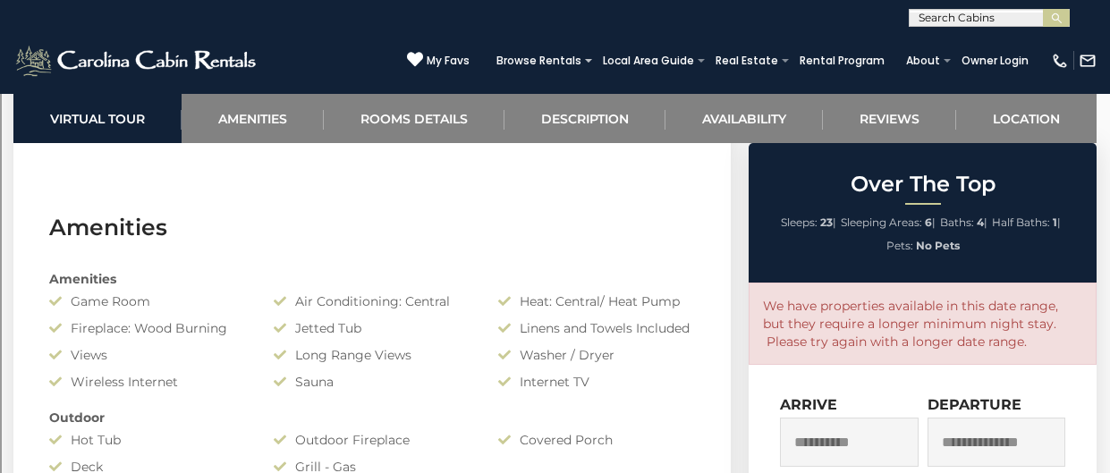
type input "**********"
click at [823, 448] on input "**********" at bounding box center [849, 442] width 138 height 49
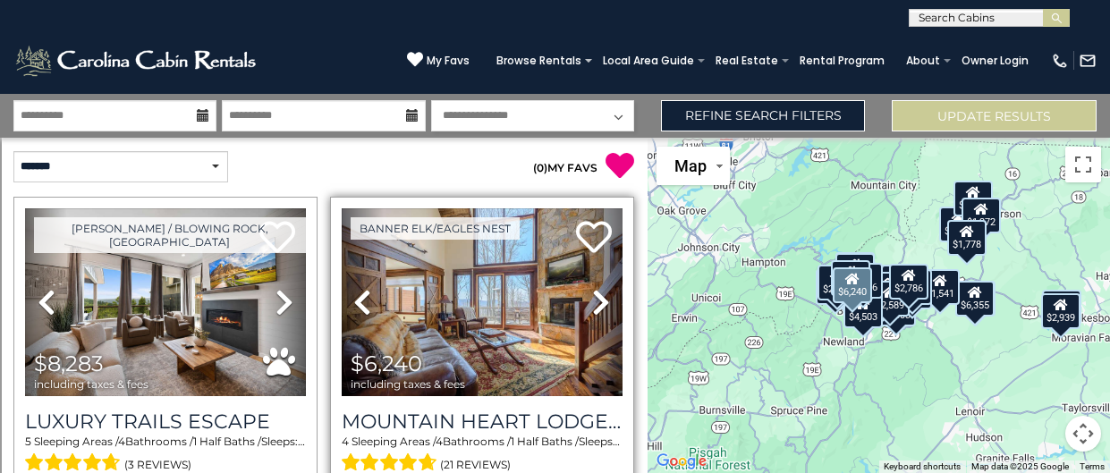
click at [632, 208] on div "Banner Elk/Eagles Nest Previous Next" at bounding box center [482, 364] width 304 height 334
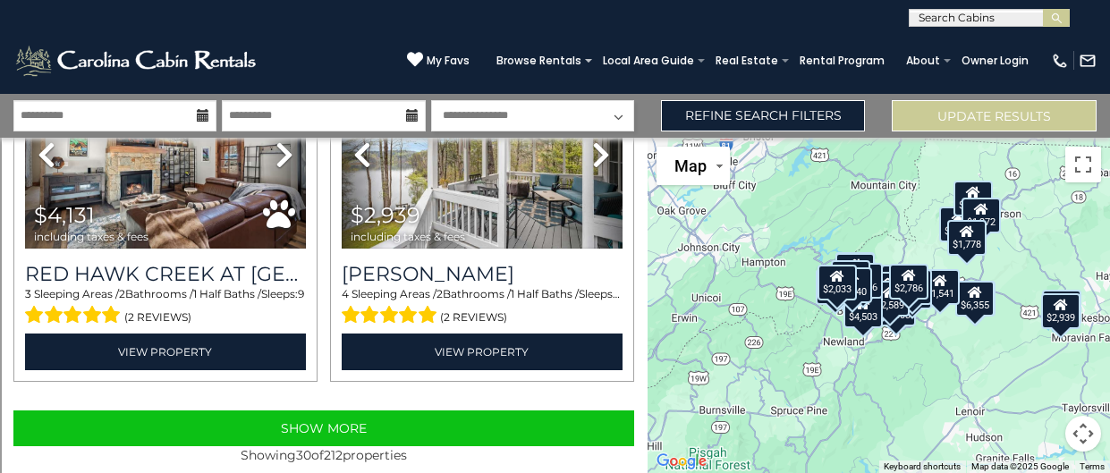
scroll to position [4974, 0]
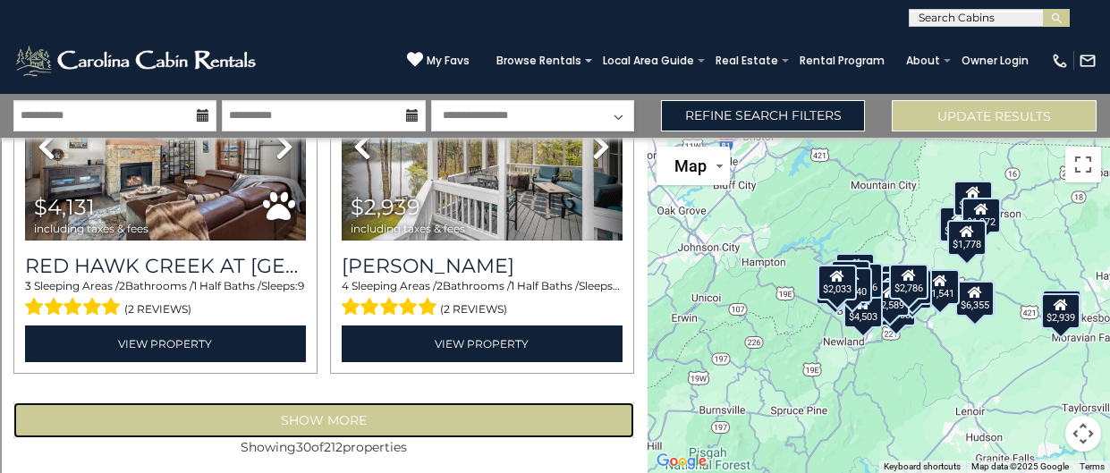
click at [422, 403] on button "Show More" at bounding box center [323, 421] width 621 height 36
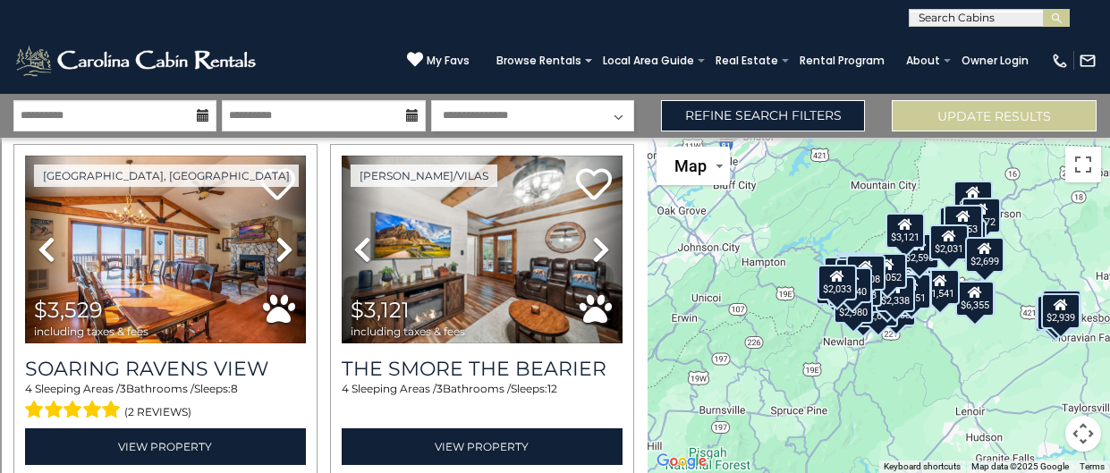
scroll to position [7812, 0]
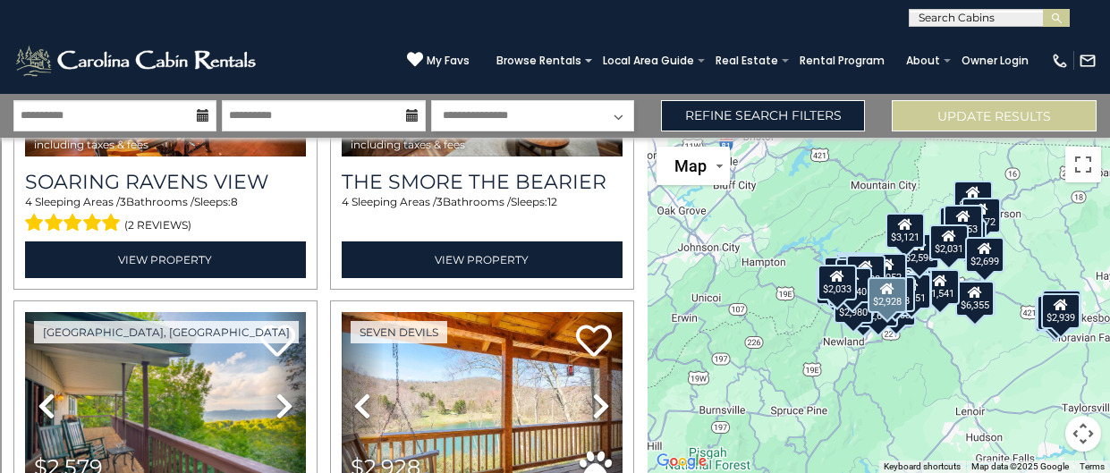
click at [637, 391] on div "Seven Devils Previous Next" at bounding box center [482, 468] width 317 height 334
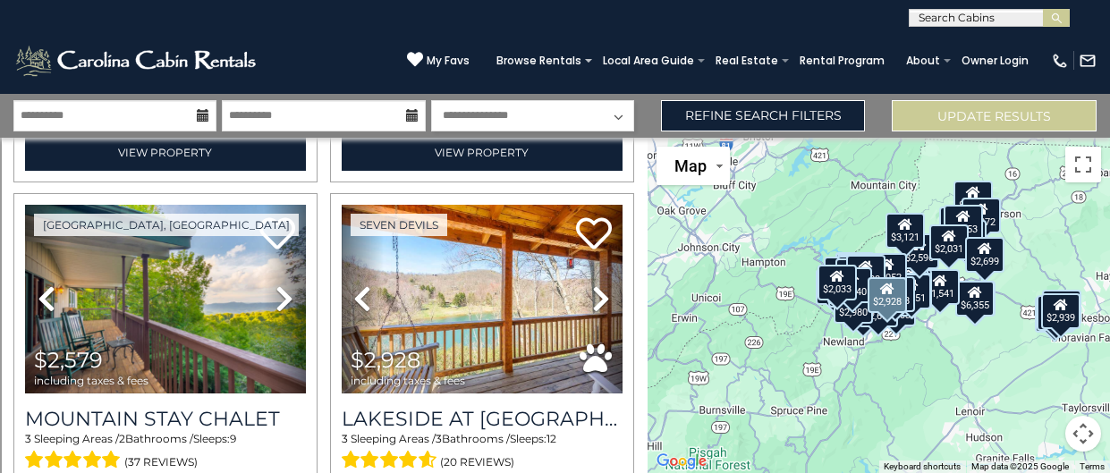
scroll to position [7955, 0]
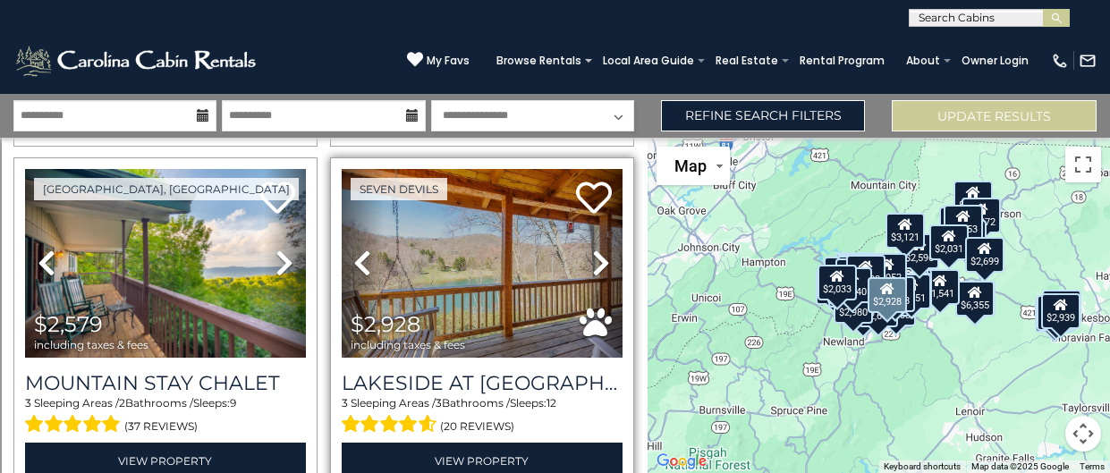
click at [596, 255] on icon at bounding box center [601, 263] width 18 height 29
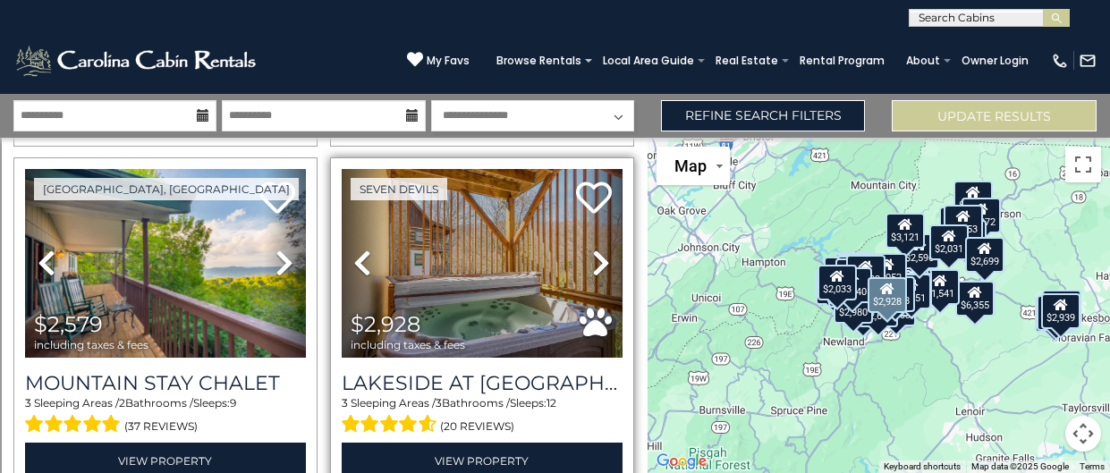
click at [594, 256] on icon at bounding box center [601, 263] width 18 height 29
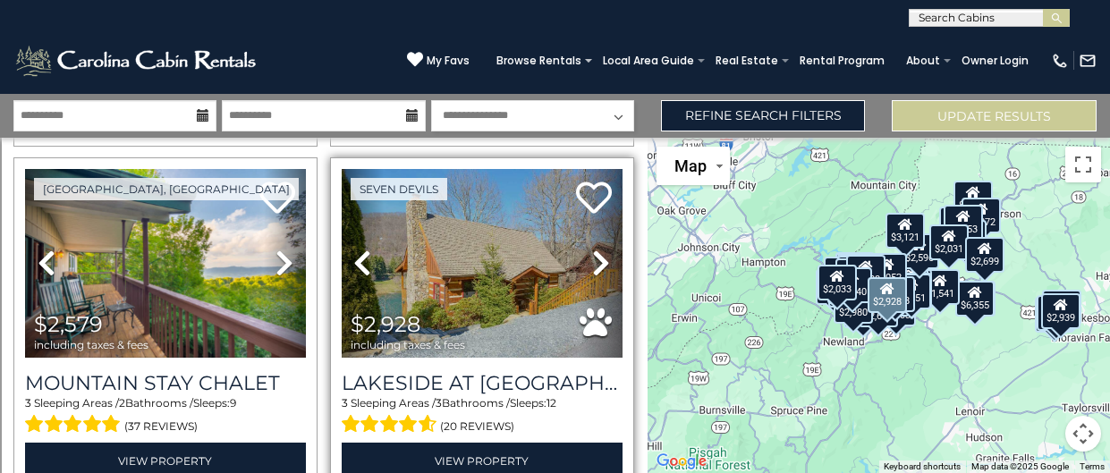
click at [594, 256] on icon at bounding box center [601, 263] width 18 height 29
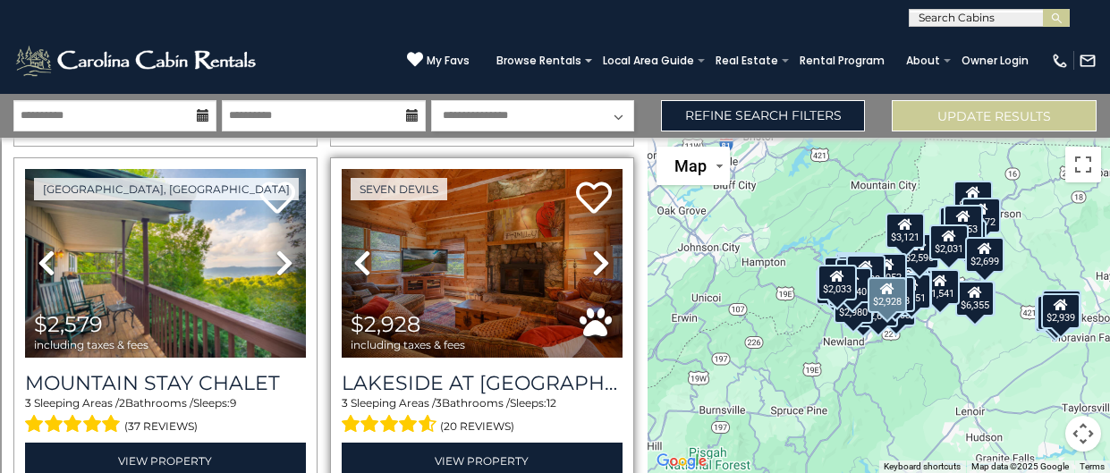
click at [594, 256] on icon at bounding box center [601, 263] width 18 height 29
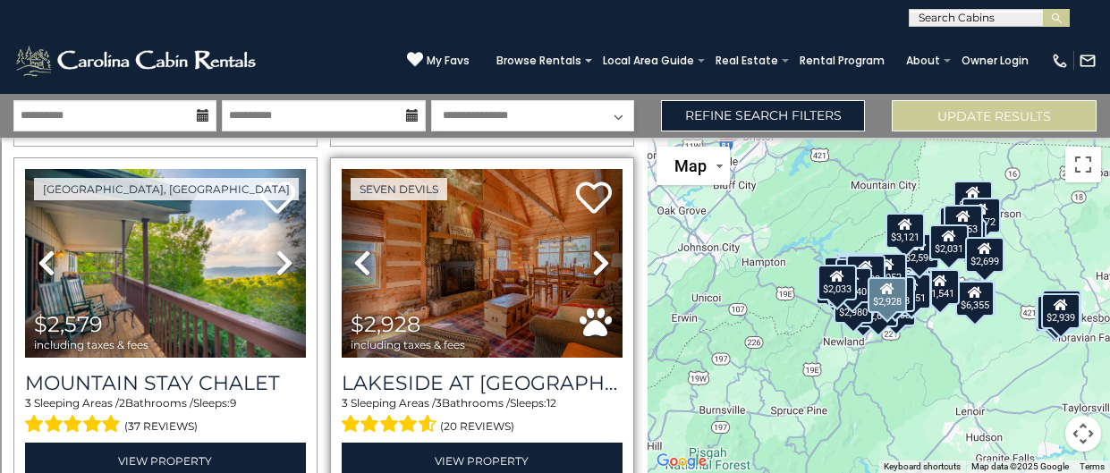
click at [593, 255] on icon at bounding box center [601, 263] width 18 height 29
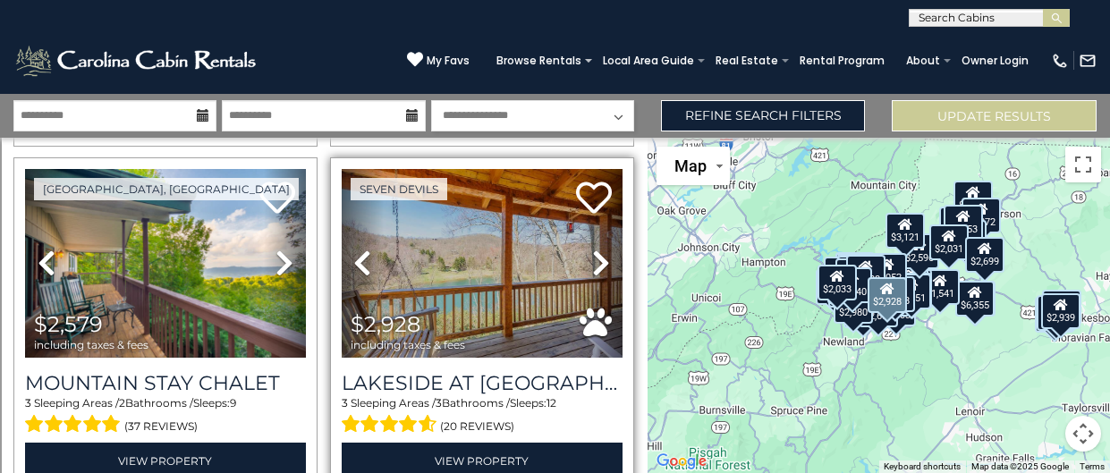
click at [594, 254] on icon at bounding box center [601, 263] width 18 height 29
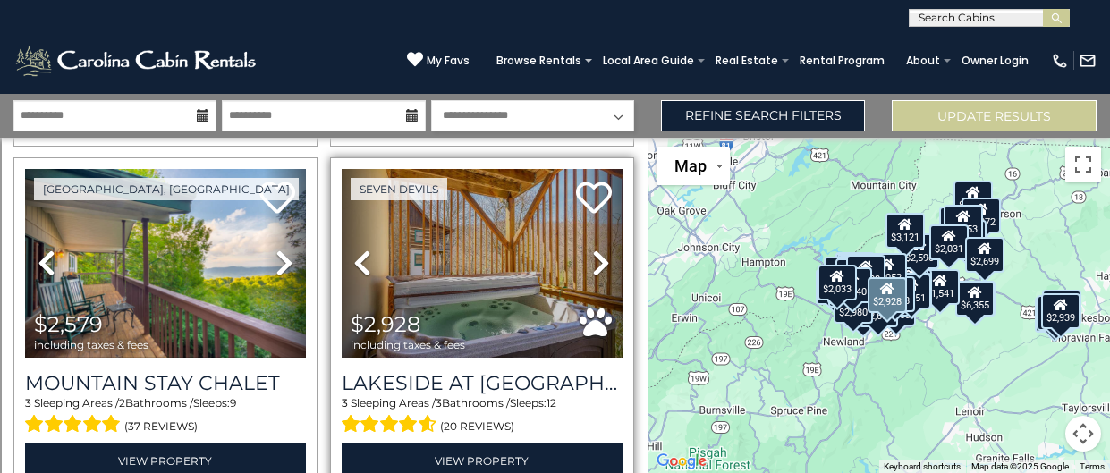
click at [594, 254] on icon at bounding box center [601, 263] width 18 height 29
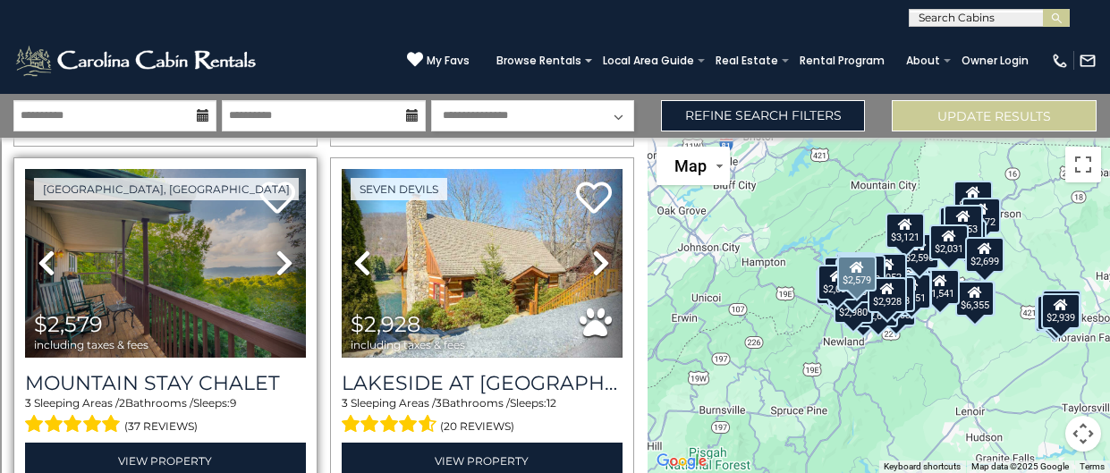
scroll to position [7991, 0]
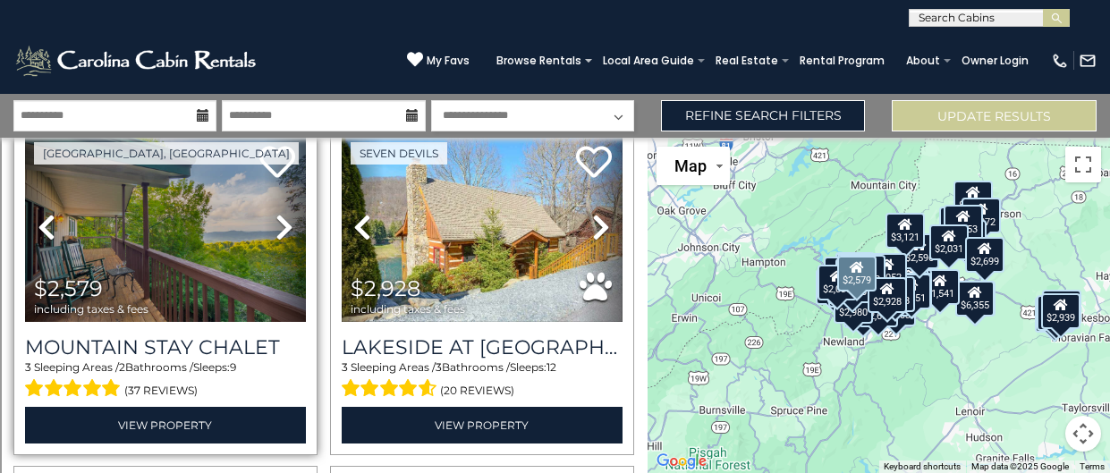
click at [277, 220] on icon at bounding box center [285, 227] width 18 height 29
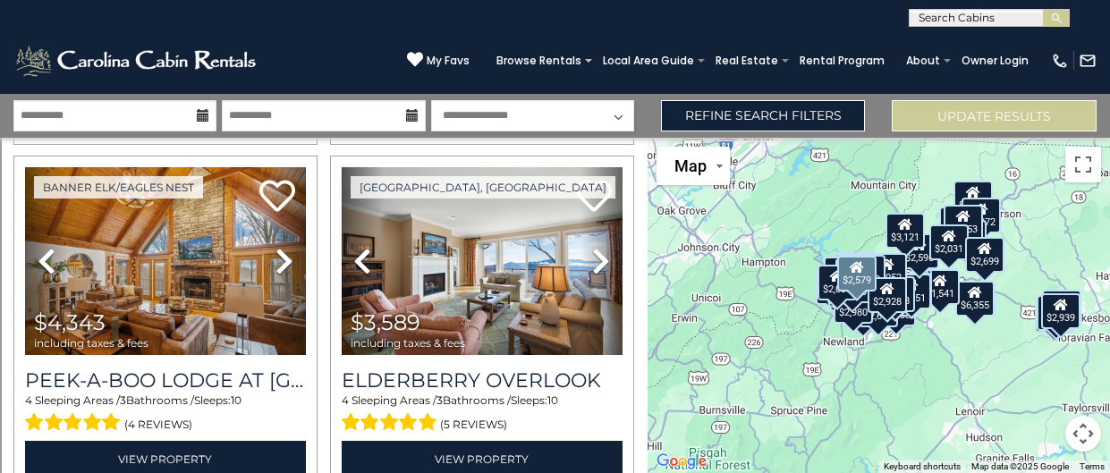
scroll to position [8992, 0]
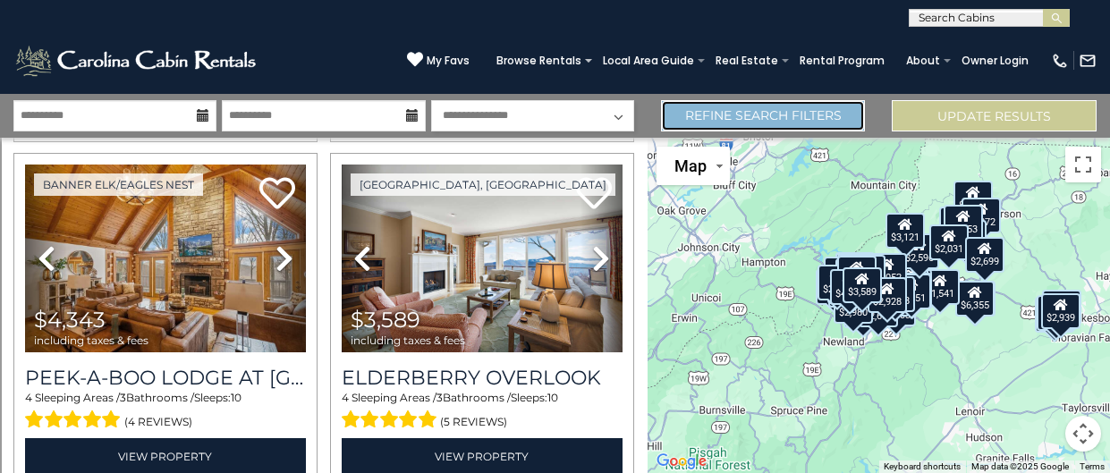
click at [785, 109] on link "Refine Search Filters" at bounding box center [763, 115] width 205 height 31
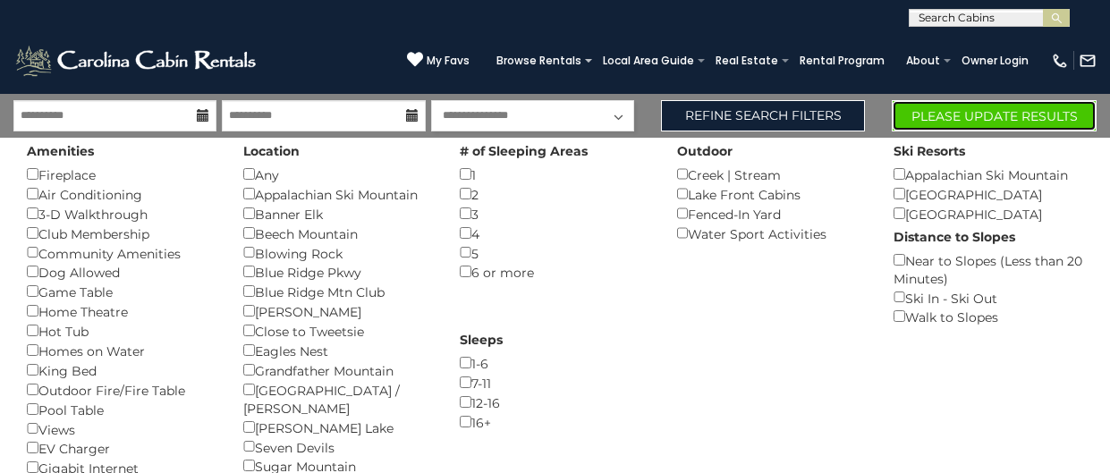
click at [914, 115] on button "Please Update Results" at bounding box center [994, 115] width 205 height 31
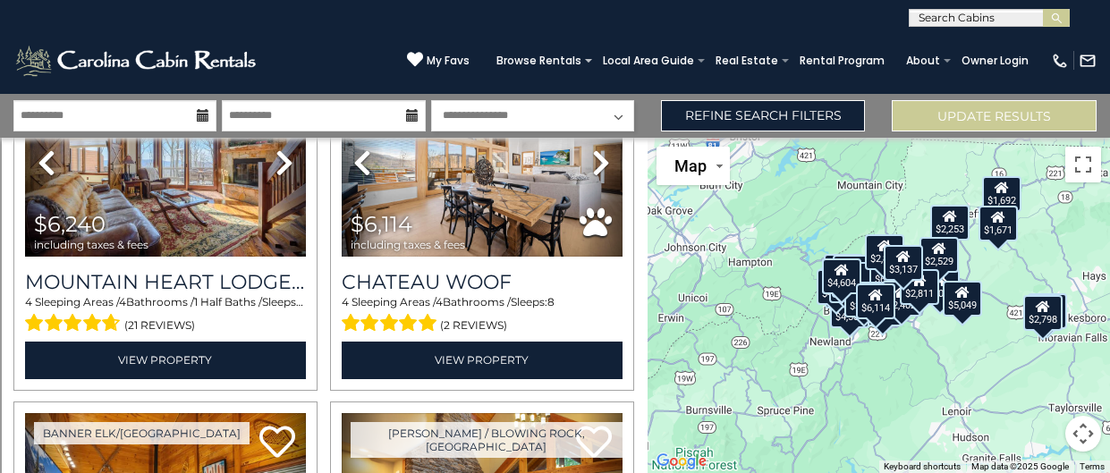
scroll to position [126, 0]
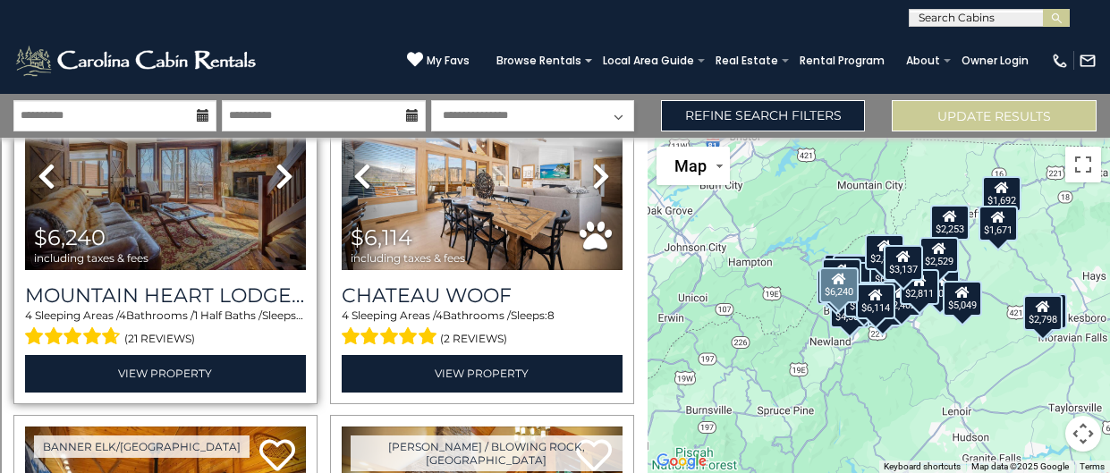
click at [293, 167] on icon at bounding box center [285, 176] width 18 height 29
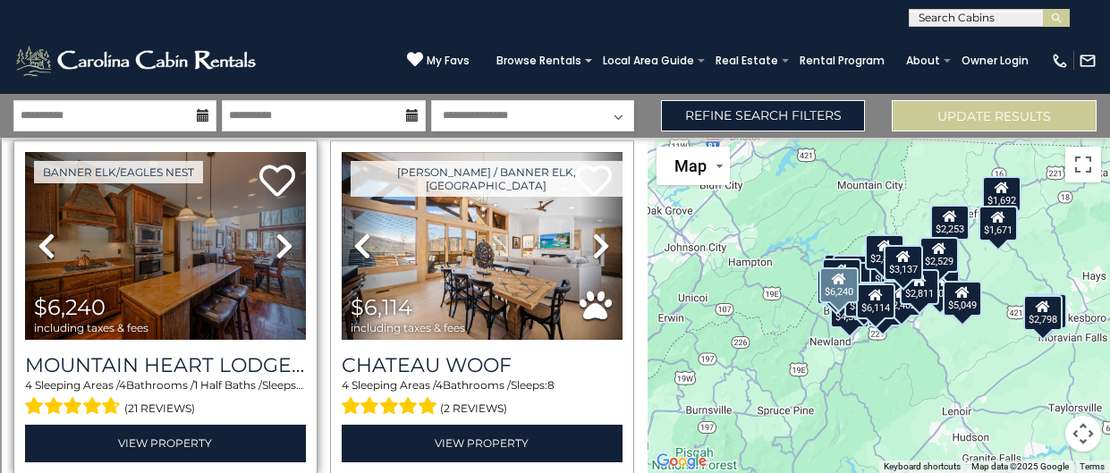
scroll to position [55, 0]
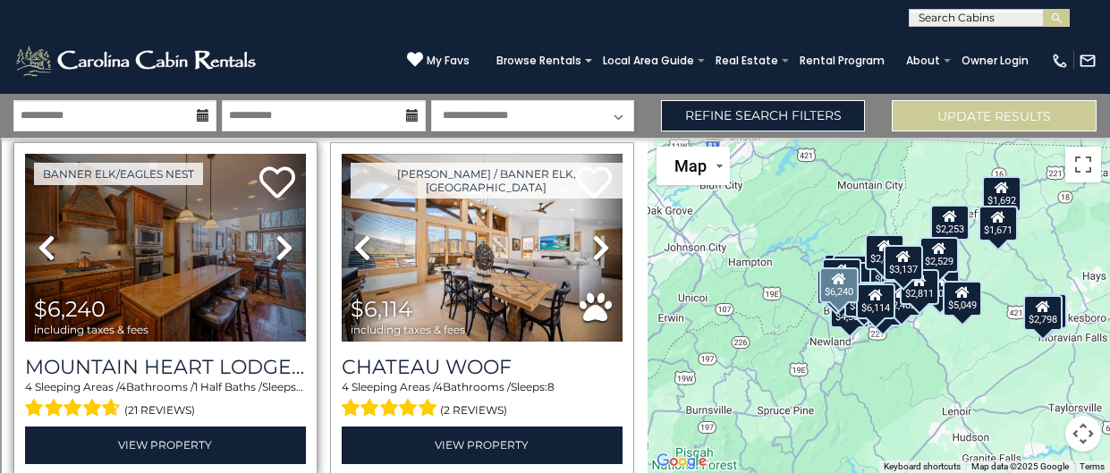
click at [285, 238] on icon at bounding box center [285, 248] width 18 height 29
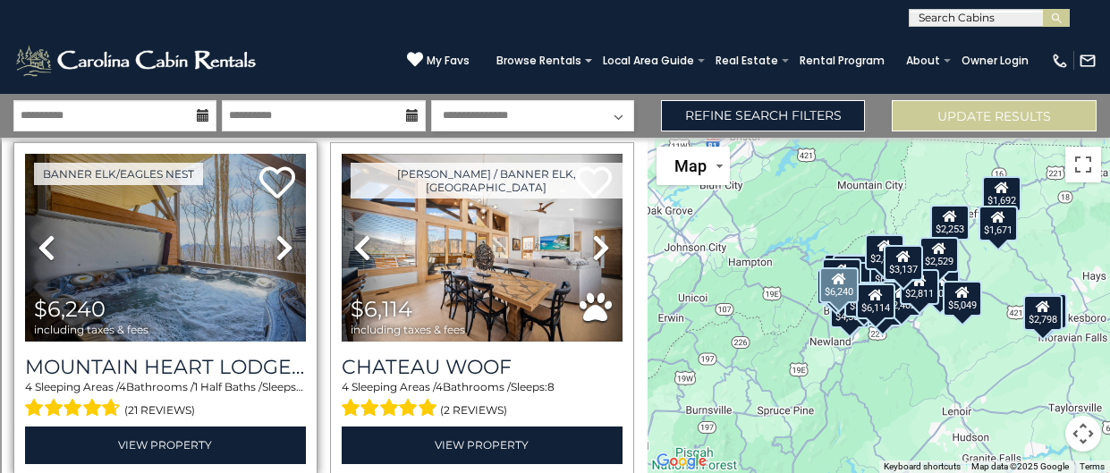
click at [285, 238] on icon at bounding box center [285, 248] width 18 height 29
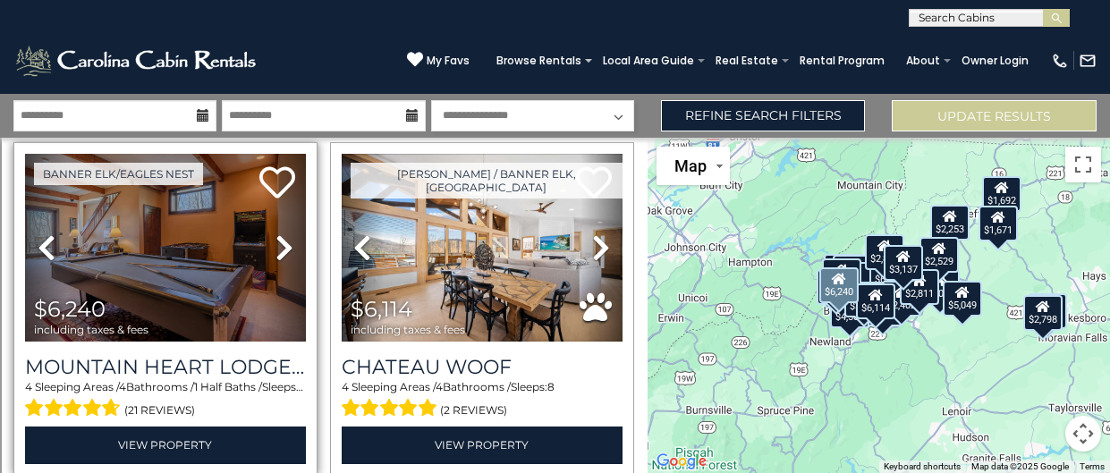
click at [285, 239] on icon at bounding box center [285, 248] width 18 height 29
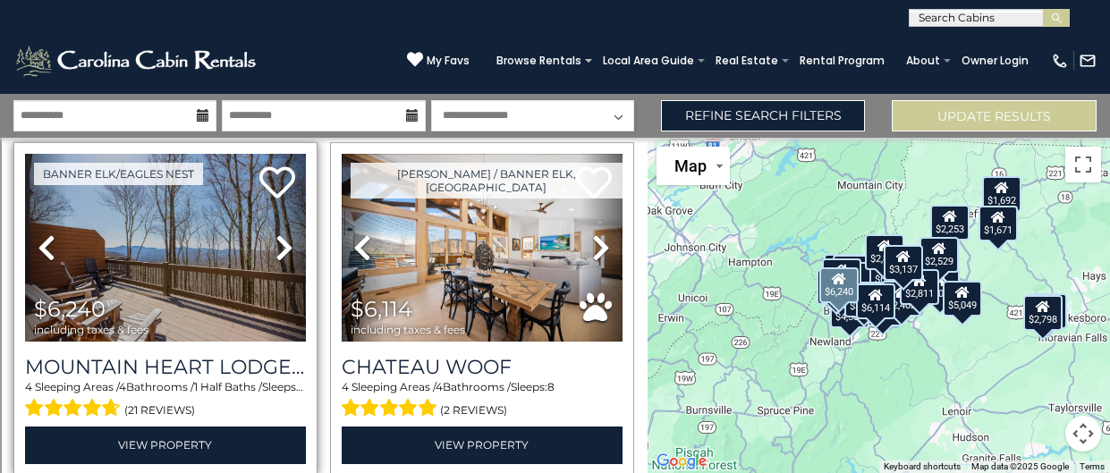
click at [46, 248] on icon at bounding box center [47, 248] width 18 height 29
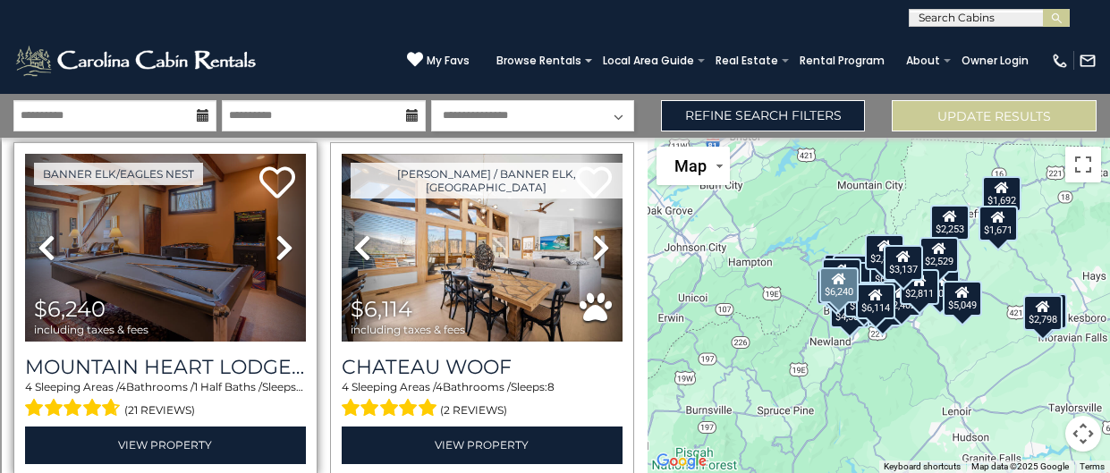
click at [288, 238] on icon at bounding box center [285, 248] width 18 height 29
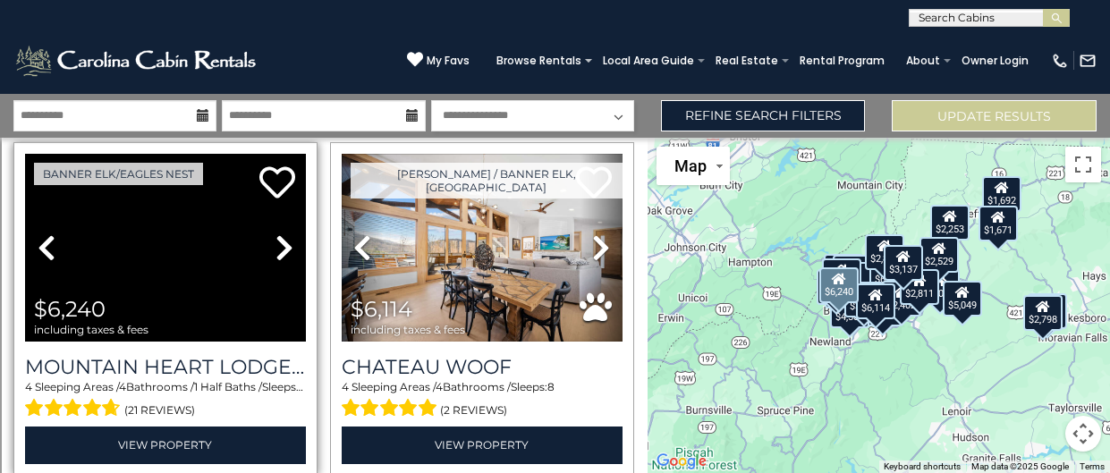
click at [288, 238] on icon at bounding box center [285, 248] width 18 height 29
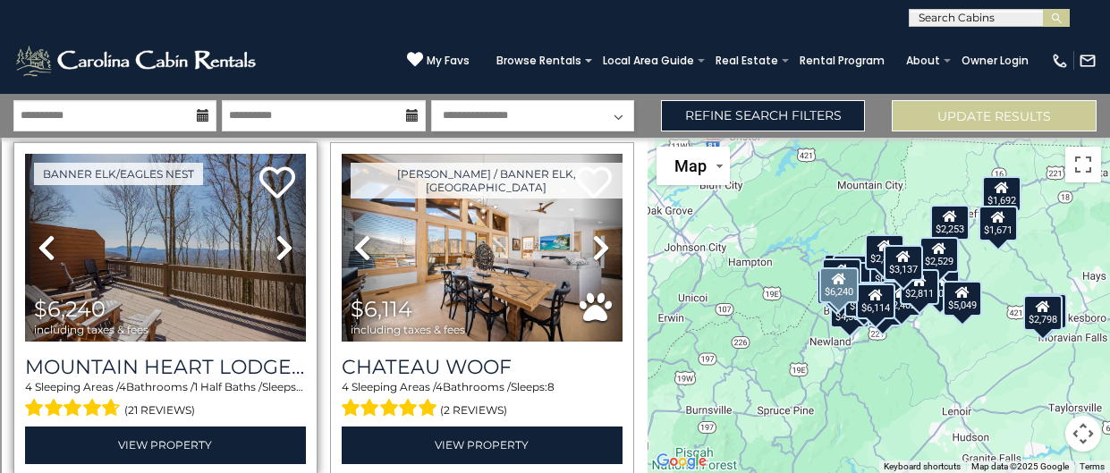
click at [288, 238] on icon at bounding box center [285, 248] width 18 height 29
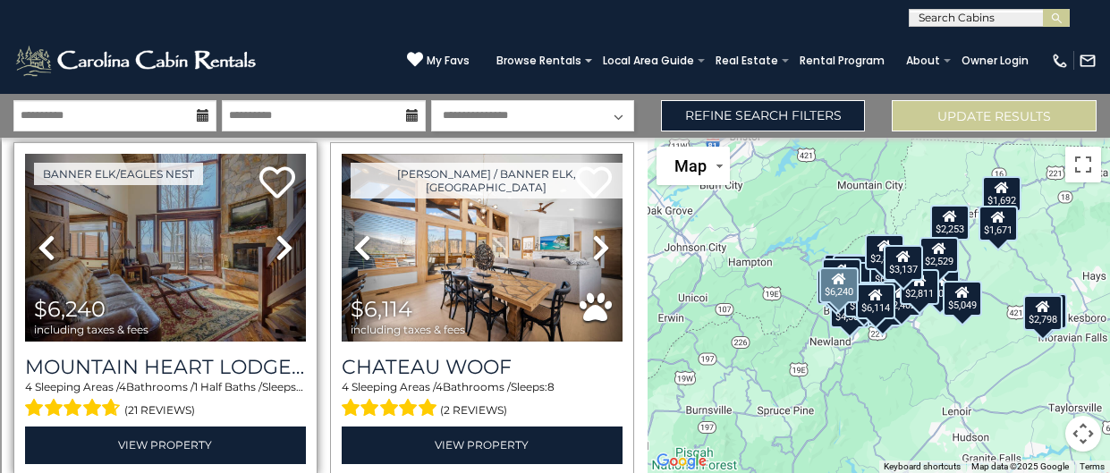
click at [287, 238] on icon at bounding box center [285, 248] width 18 height 29
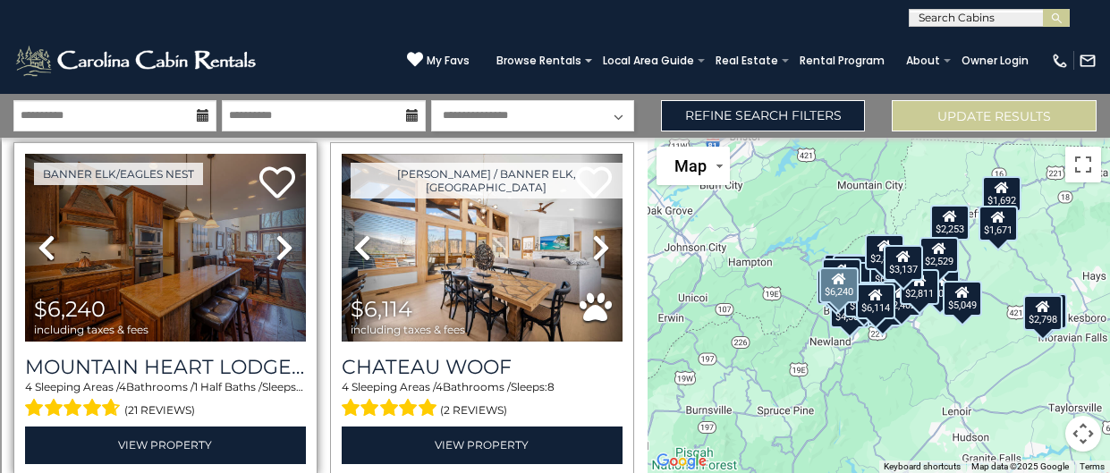
click at [288, 238] on icon at bounding box center [285, 248] width 18 height 29
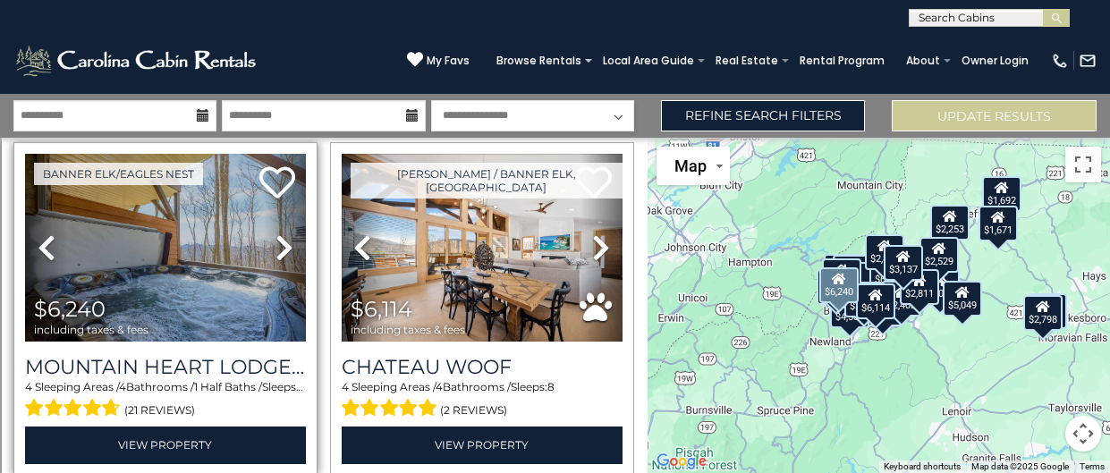
click at [287, 238] on icon at bounding box center [285, 248] width 18 height 29
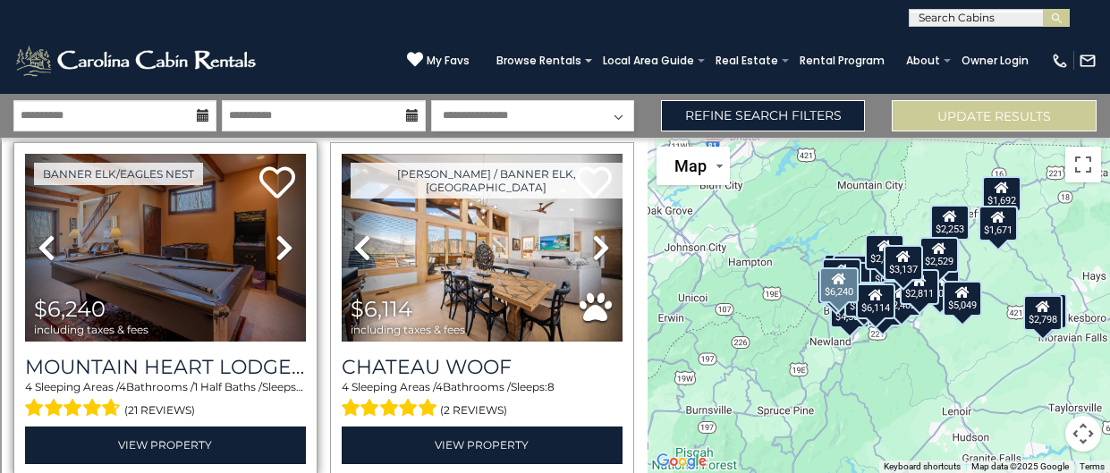
click at [280, 244] on icon at bounding box center [285, 248] width 18 height 29
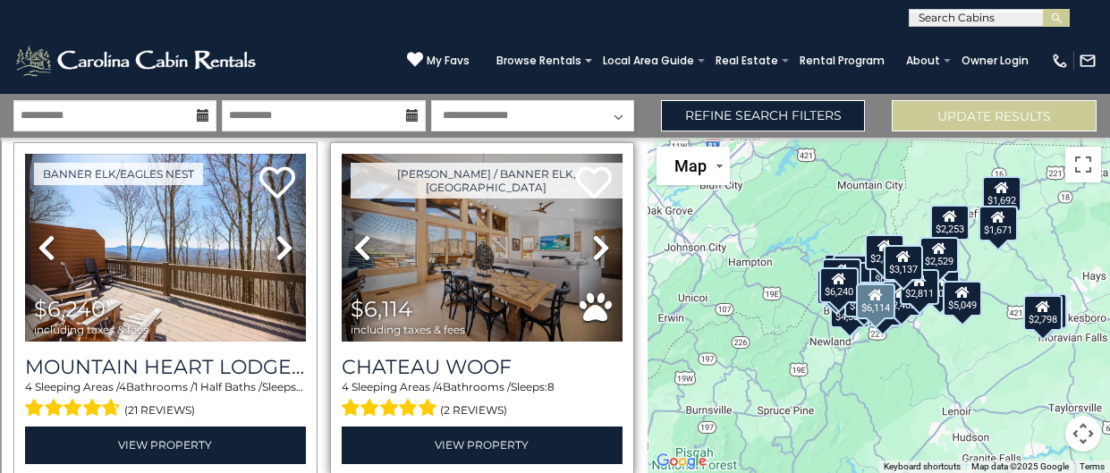
click at [596, 245] on icon at bounding box center [601, 248] width 18 height 29
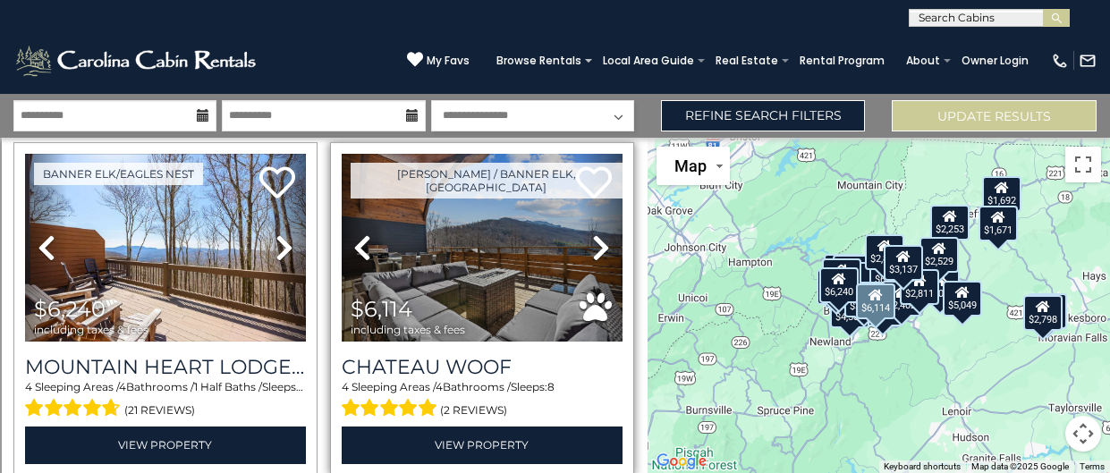
click at [596, 246] on icon at bounding box center [601, 248] width 18 height 29
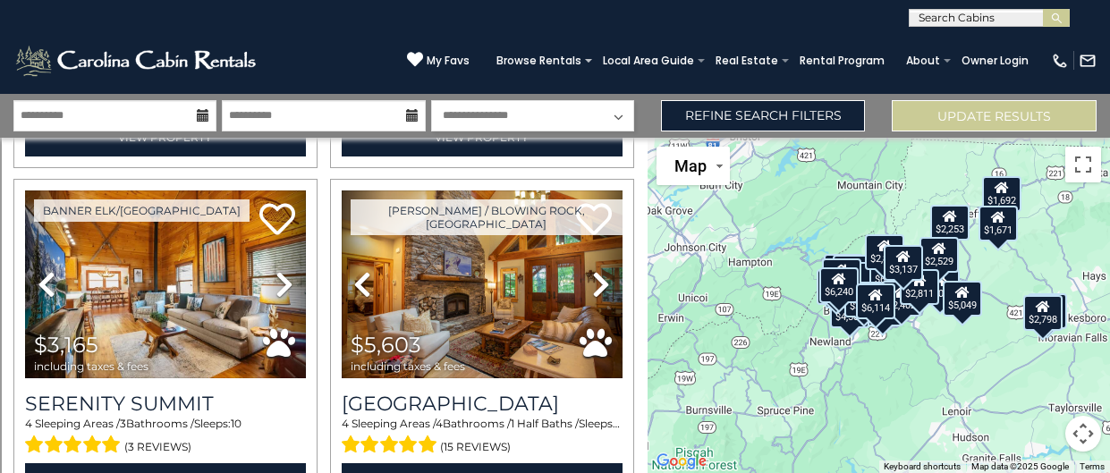
scroll to position [375, 0]
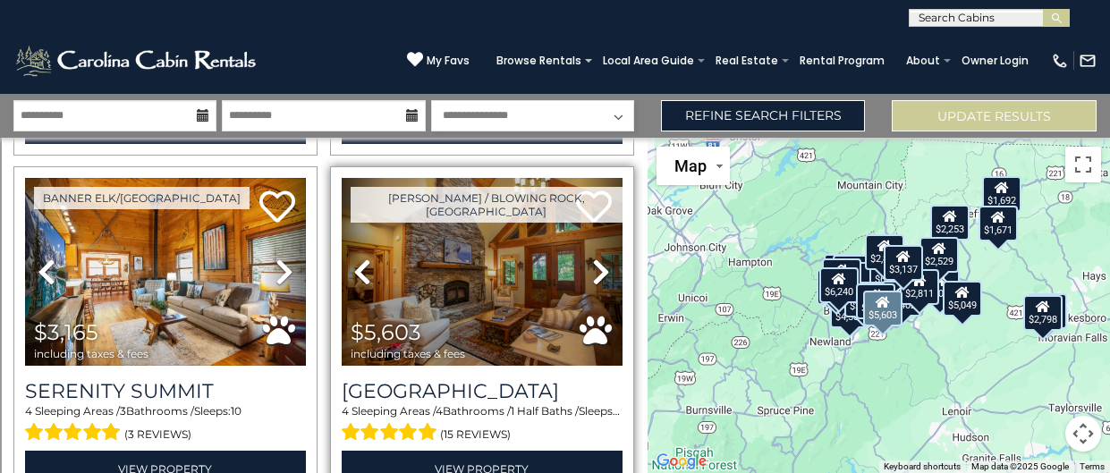
click at [601, 274] on icon at bounding box center [601, 272] width 18 height 29
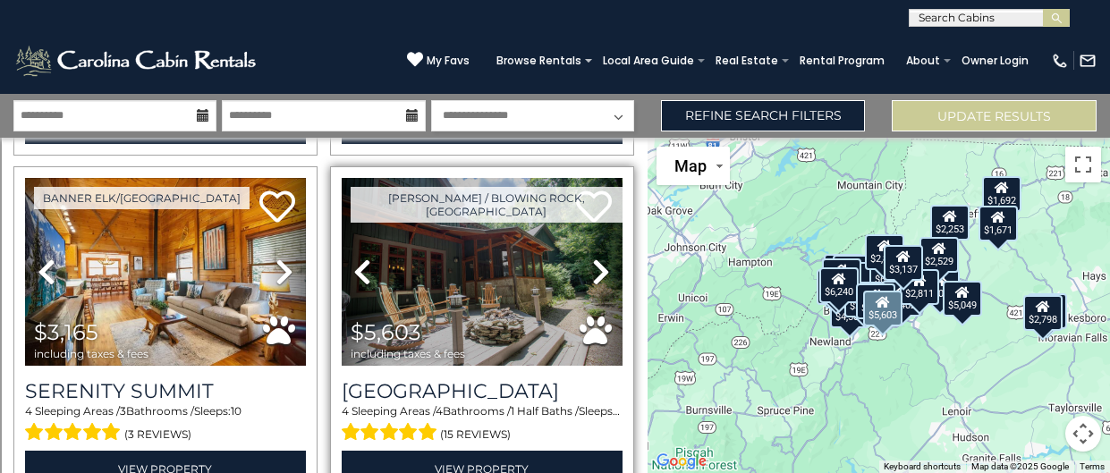
click at [602, 273] on icon at bounding box center [601, 272] width 18 height 29
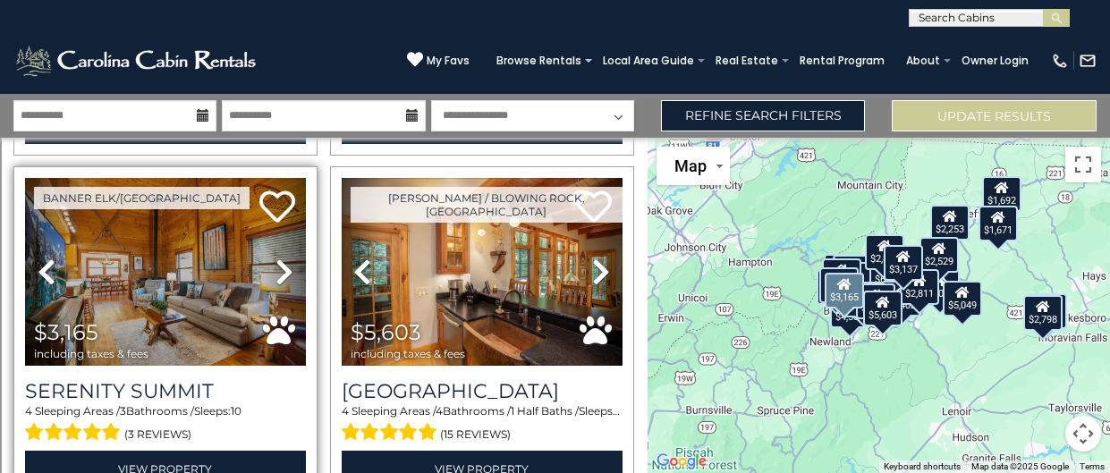
click at [277, 271] on icon at bounding box center [285, 272] width 18 height 29
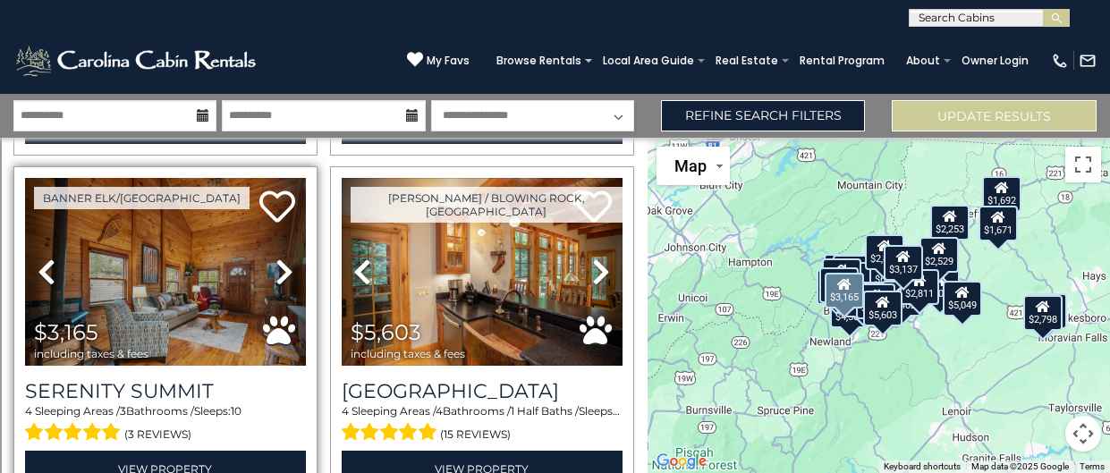
click at [279, 271] on icon at bounding box center [285, 272] width 18 height 29
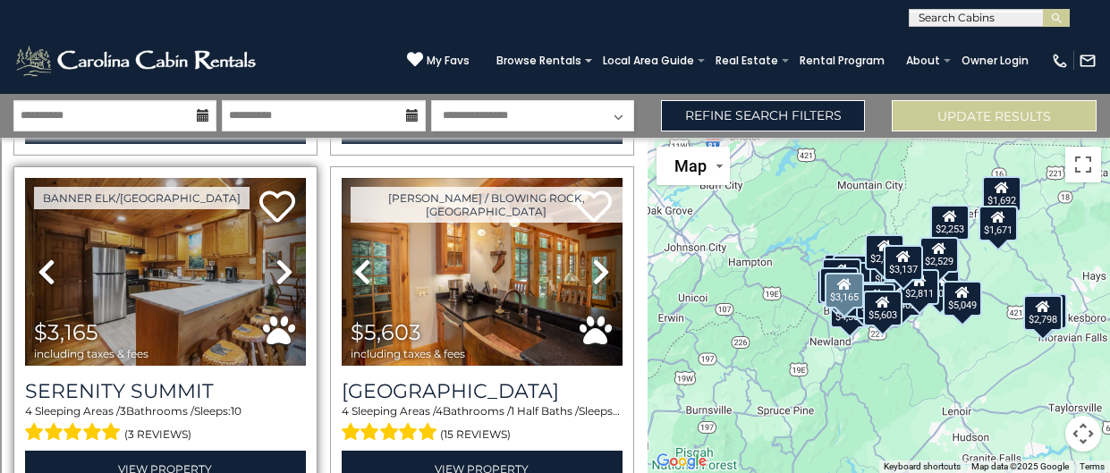
click at [280, 270] on icon at bounding box center [285, 272] width 18 height 29
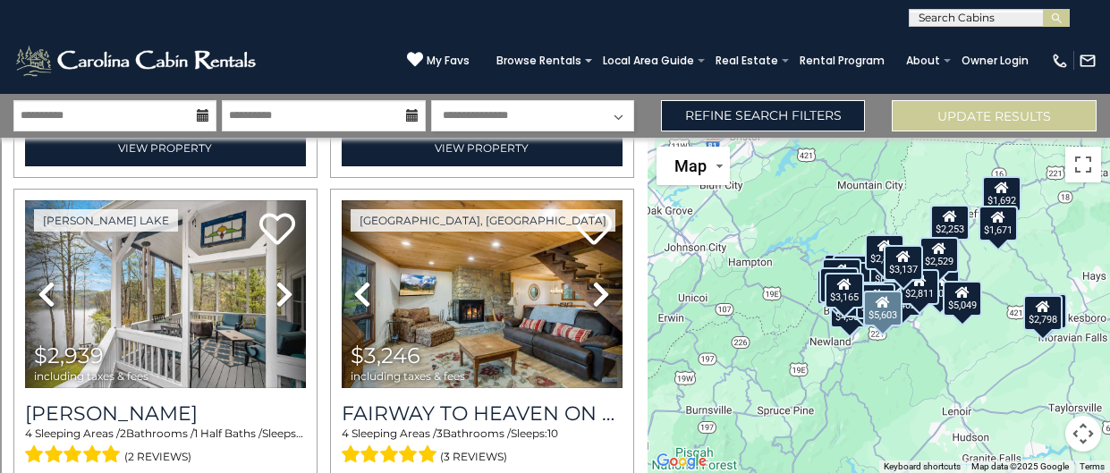
scroll to position [1091, 0]
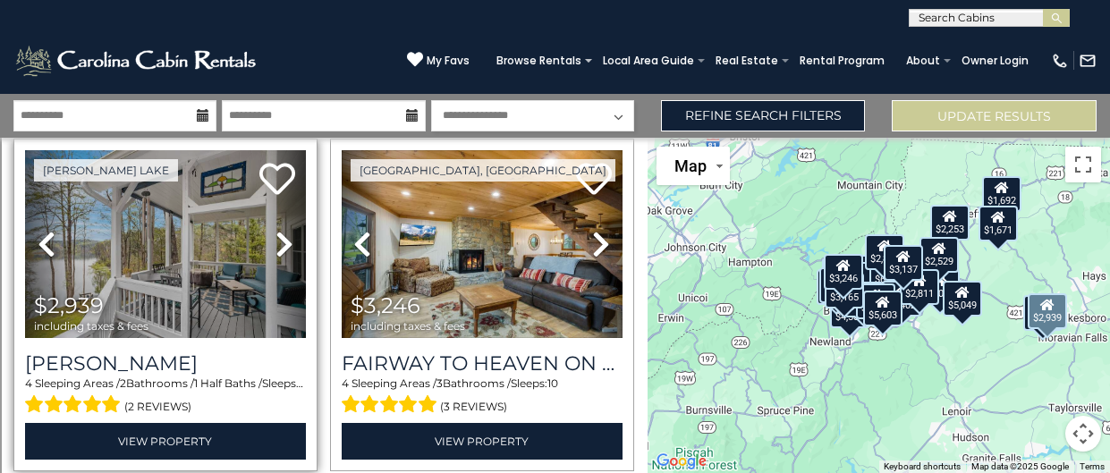
click at [282, 245] on icon at bounding box center [285, 244] width 18 height 29
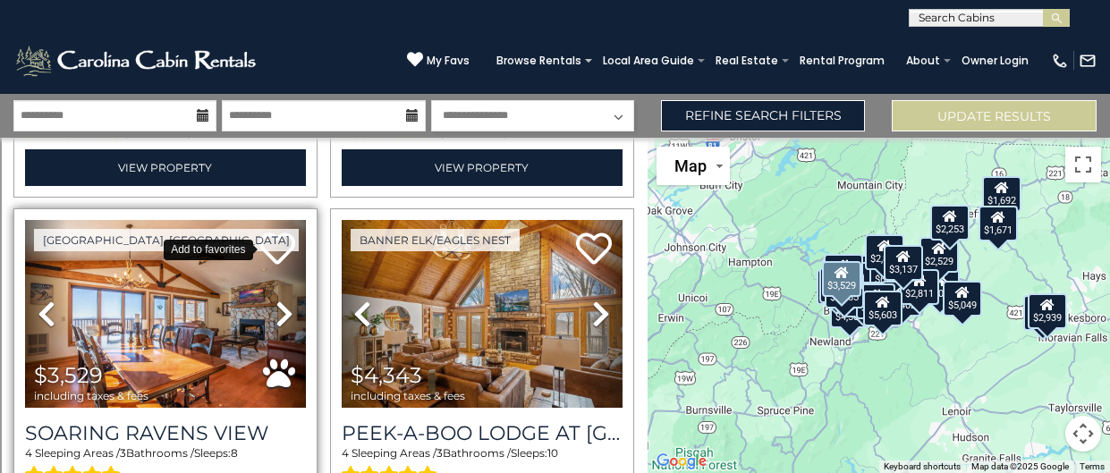
scroll to position [1734, 0]
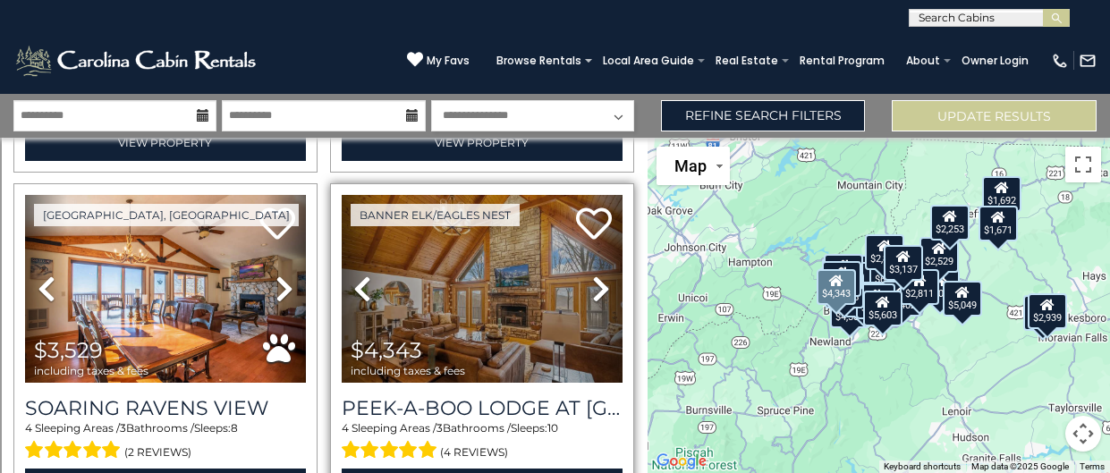
click at [597, 290] on icon at bounding box center [601, 289] width 18 height 29
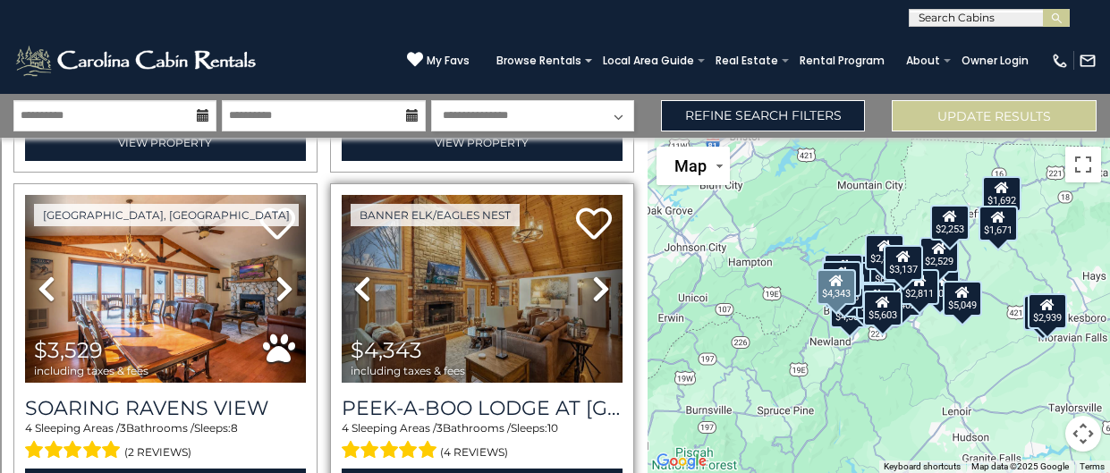
click at [594, 292] on icon at bounding box center [601, 289] width 18 height 29
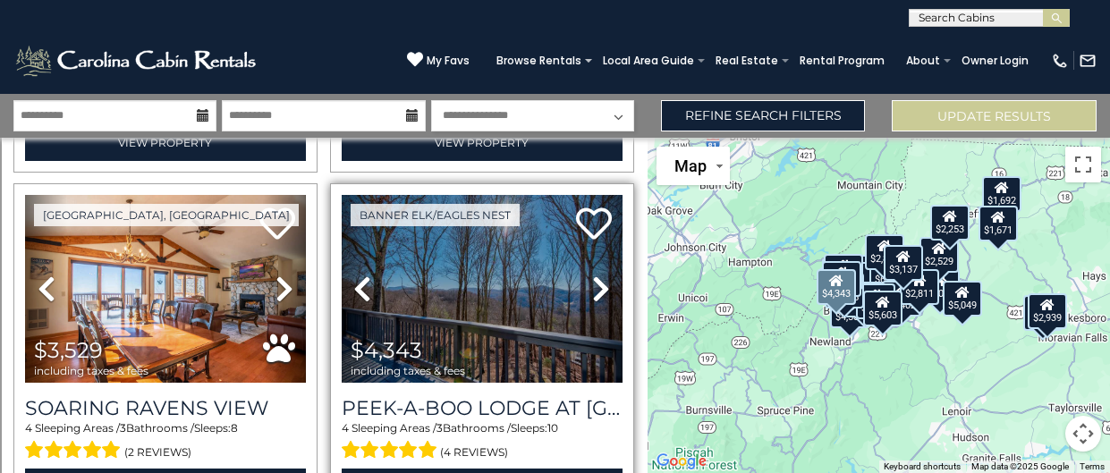
click at [594, 292] on icon at bounding box center [601, 289] width 18 height 29
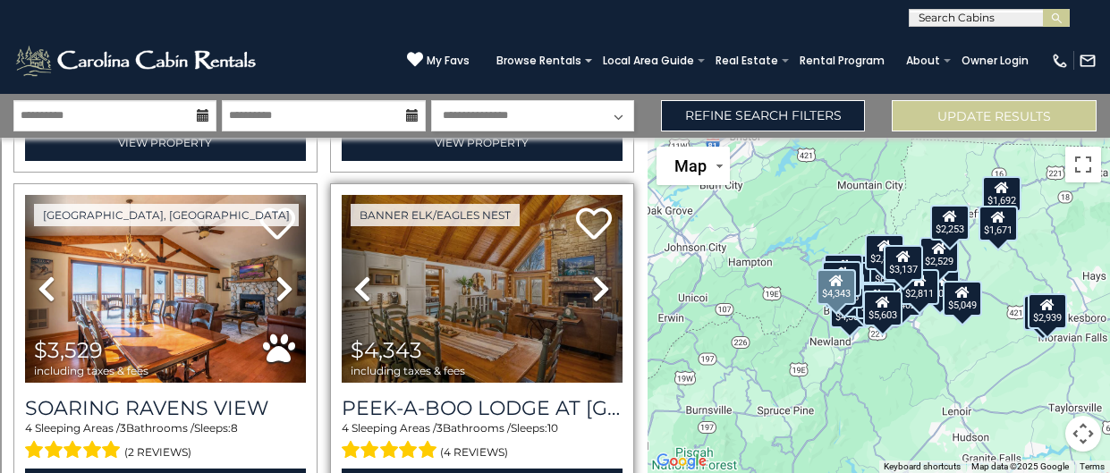
click at [594, 292] on icon at bounding box center [601, 289] width 18 height 29
